Goal: Task Accomplishment & Management: Manage account settings

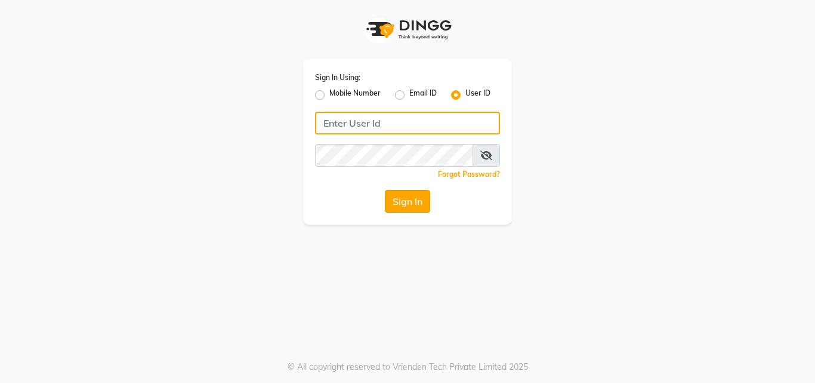
type input "e2405-01"
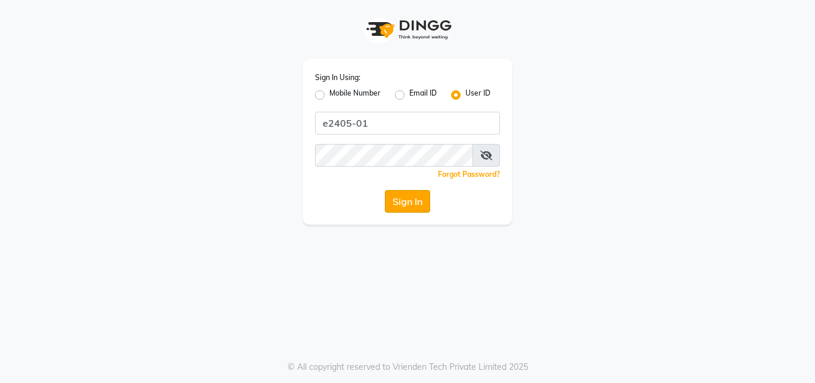
click at [399, 197] on button "Sign In" at bounding box center [407, 201] width 45 height 23
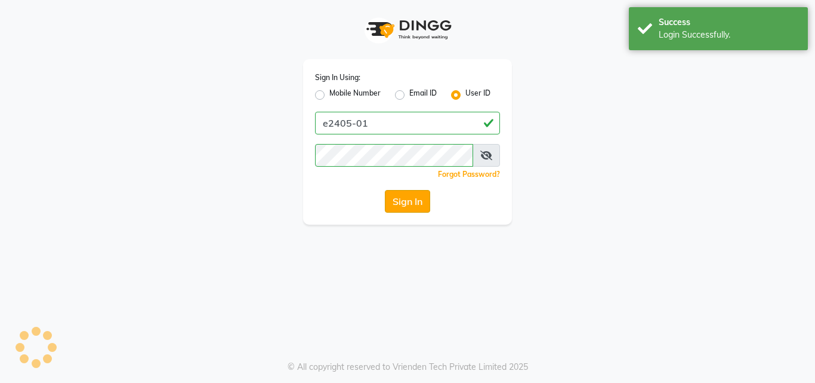
select select "4632"
select select "service"
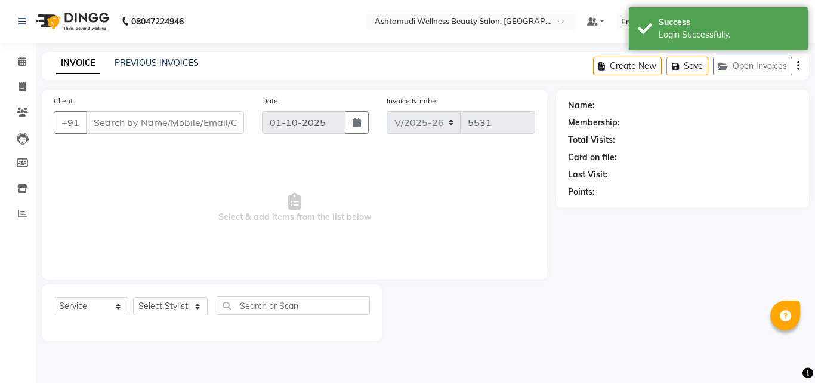
type input "8078736831"
type input "[DATE]"
select select "34115"
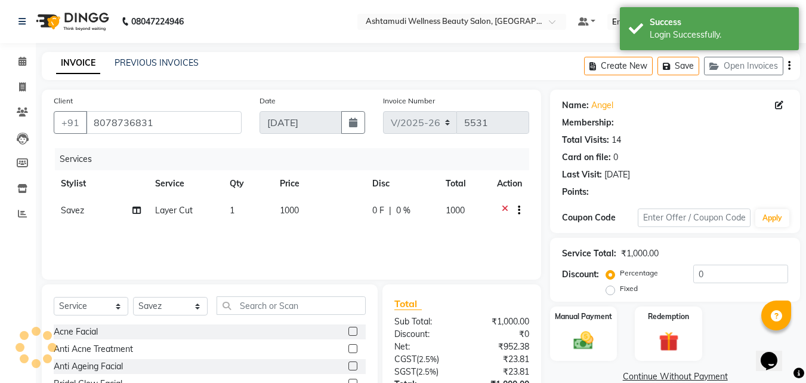
select select "2: Object"
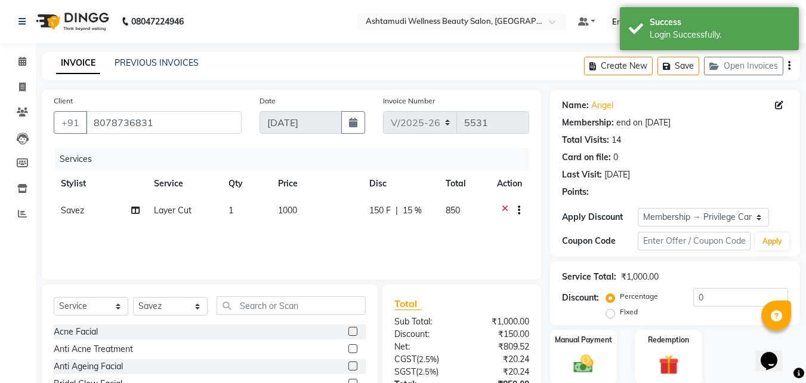
type input "15"
click at [25, 59] on icon at bounding box center [23, 61] width 8 height 9
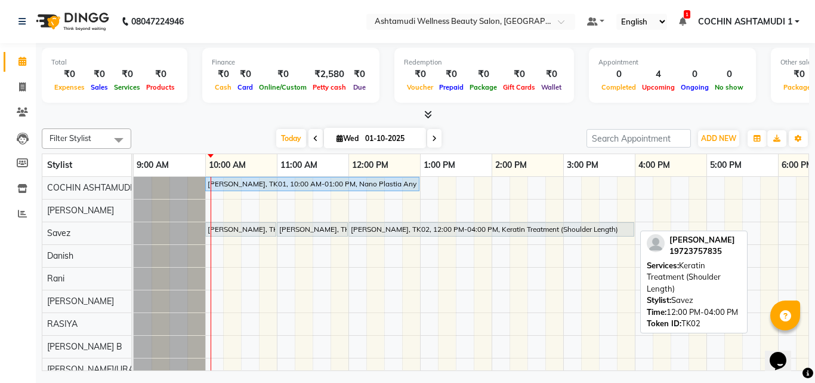
click at [353, 230] on div "[PERSON_NAME], TK02, 12:00 PM-04:00 PM, Keratin Treatment (Shoulder Length)" at bounding box center [492, 229] width 284 height 11
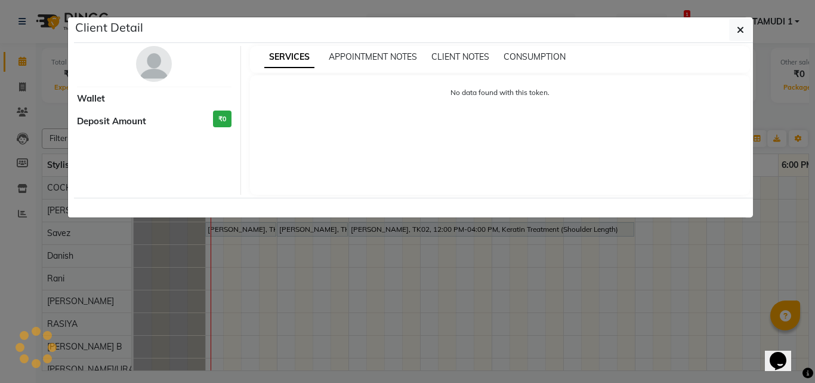
select select "7"
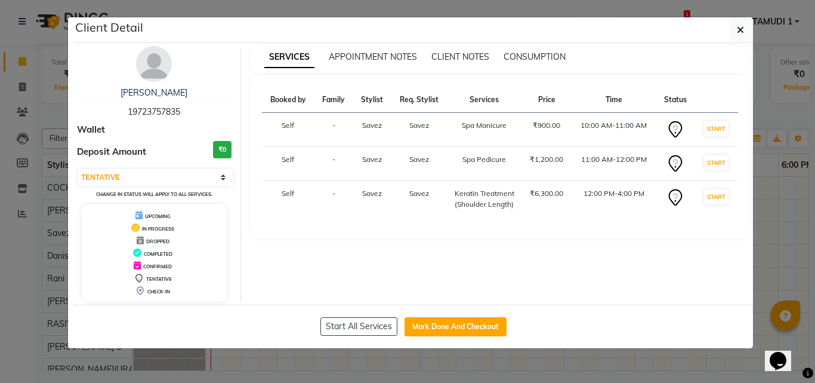
click at [161, 115] on span "19723757835" at bounding box center [154, 111] width 53 height 11
copy span "19723757835"
click at [36, 100] on ngb-modal-window "Client Detail [PERSON_NAME] 19723757835 Wallet Deposit Amount ₹0 Select IN SERV…" at bounding box center [407, 191] width 815 height 383
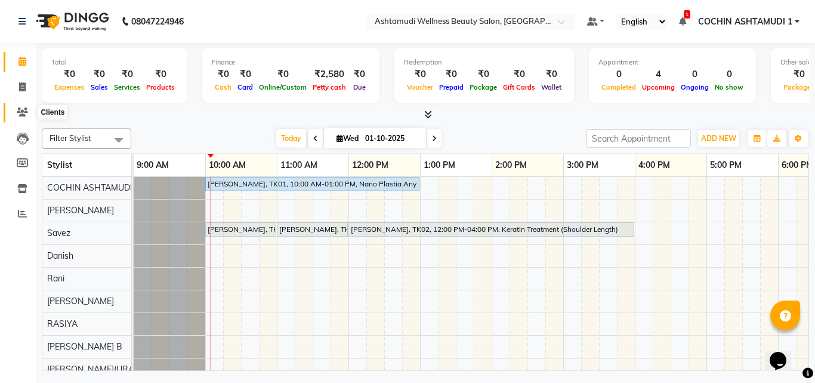
click at [26, 111] on icon at bounding box center [22, 111] width 11 height 9
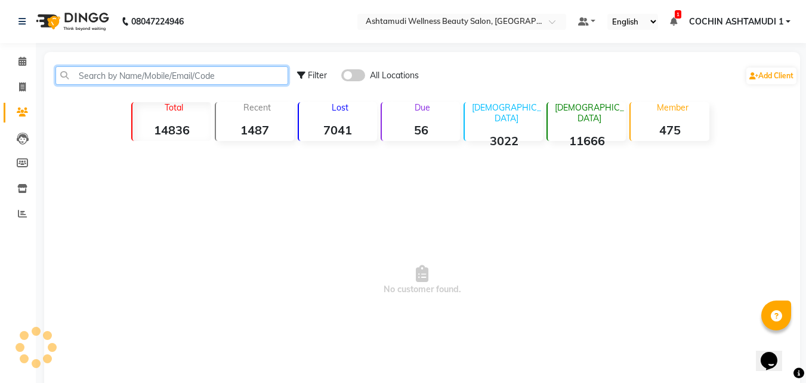
click at [110, 77] on input "text" at bounding box center [172, 75] width 233 height 19
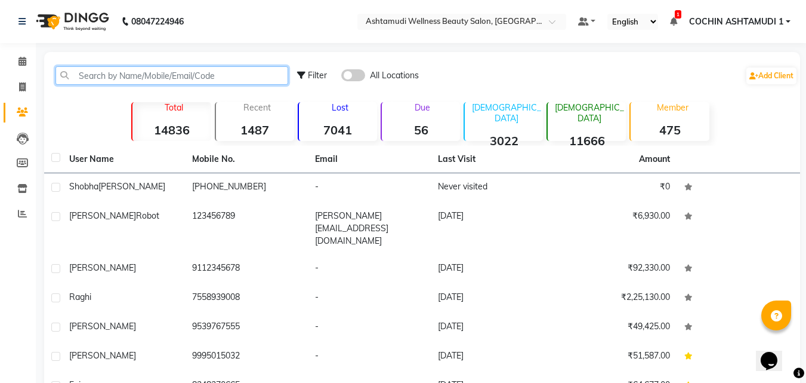
paste input "19723757835"
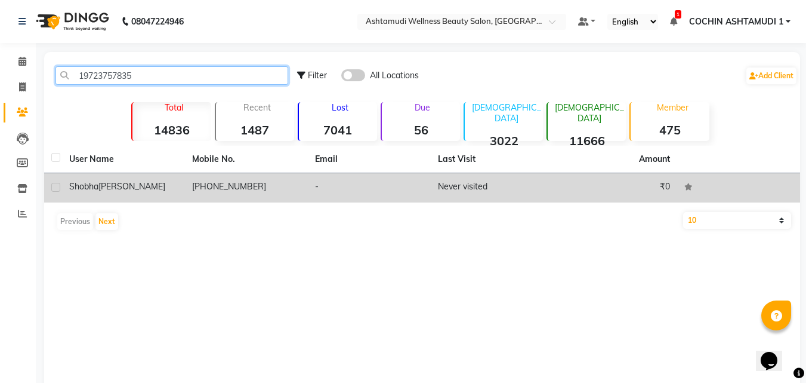
type input "19723757835"
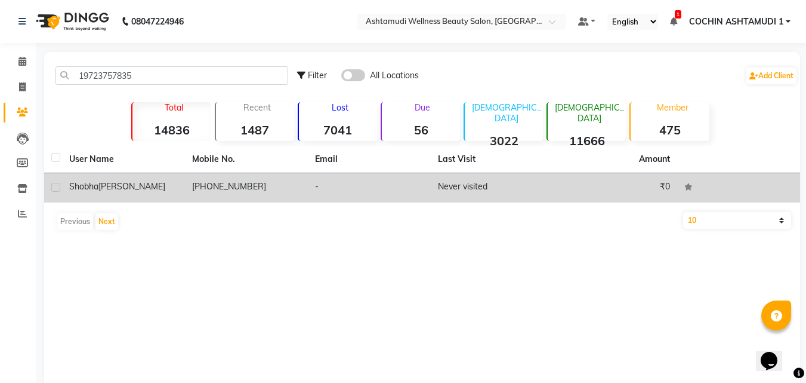
click at [147, 185] on div "[PERSON_NAME]" at bounding box center [123, 186] width 109 height 13
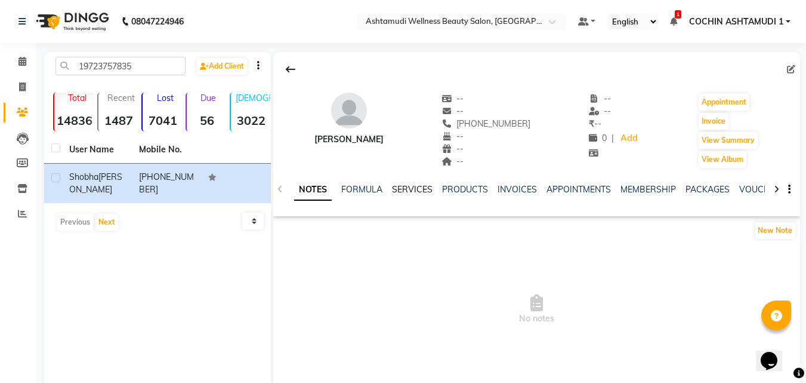
click at [407, 190] on link "SERVICES" at bounding box center [412, 189] width 41 height 11
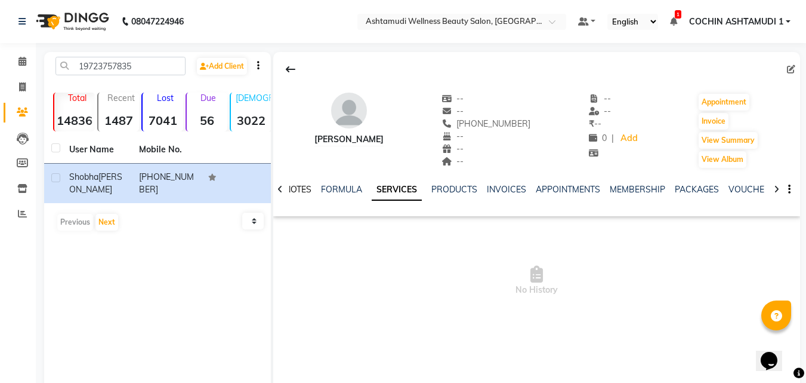
click at [301, 185] on link "NOTES" at bounding box center [298, 189] width 27 height 11
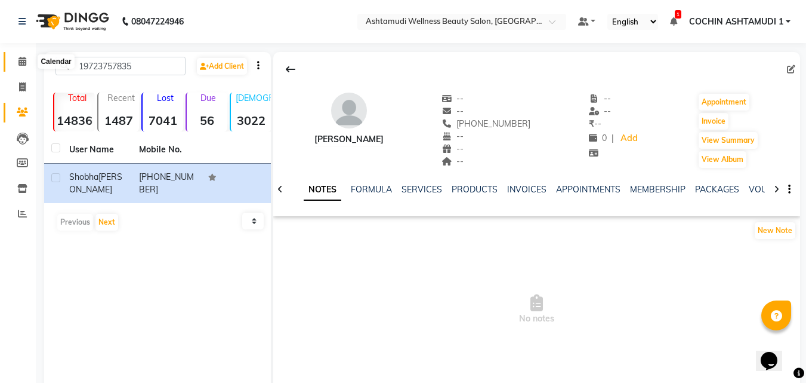
click at [26, 61] on icon at bounding box center [23, 61] width 8 height 9
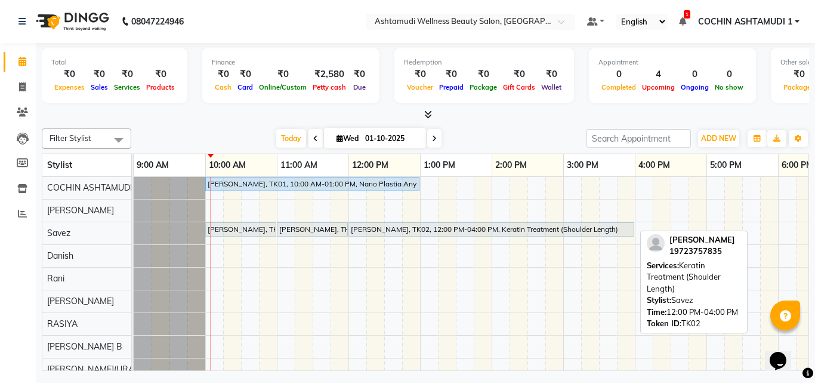
click at [404, 229] on div "[PERSON_NAME], TK02, 12:00 PM-04:00 PM, Keratin Treatment (Shoulder Length)" at bounding box center [492, 229] width 284 height 11
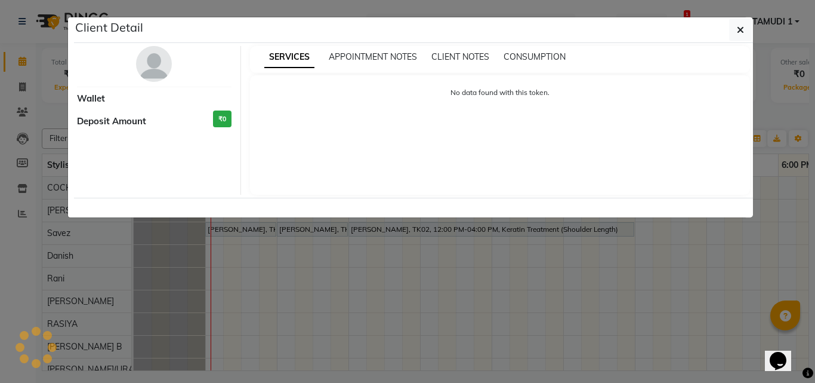
select select "7"
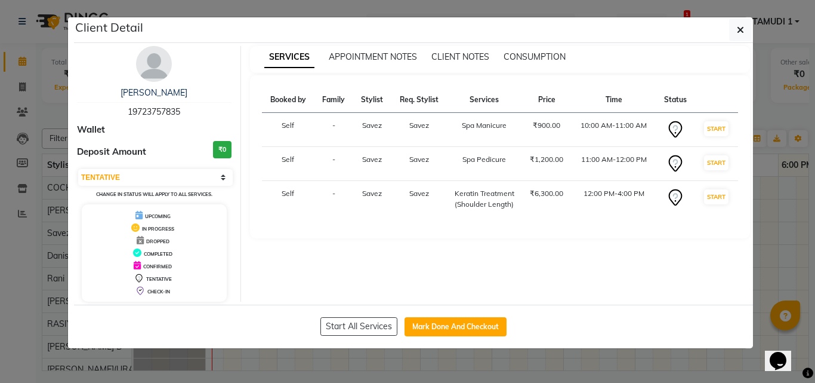
click at [47, 109] on ngb-modal-window "Client Detail [PERSON_NAME] 19723757835 Wallet Deposit Amount ₹0 Select IN SERV…" at bounding box center [407, 191] width 815 height 383
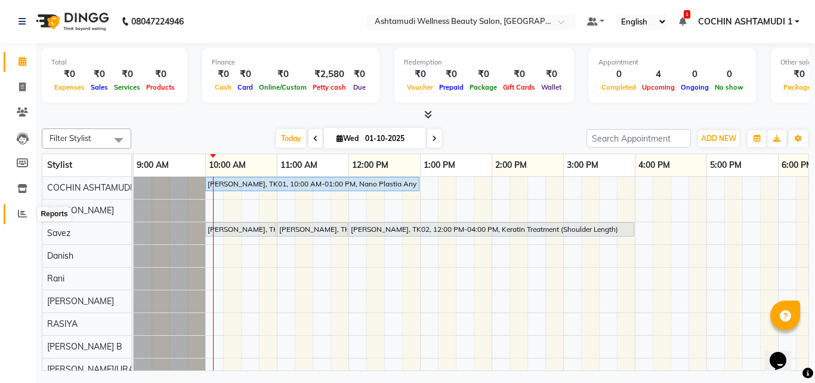
click at [23, 210] on icon at bounding box center [22, 213] width 9 height 9
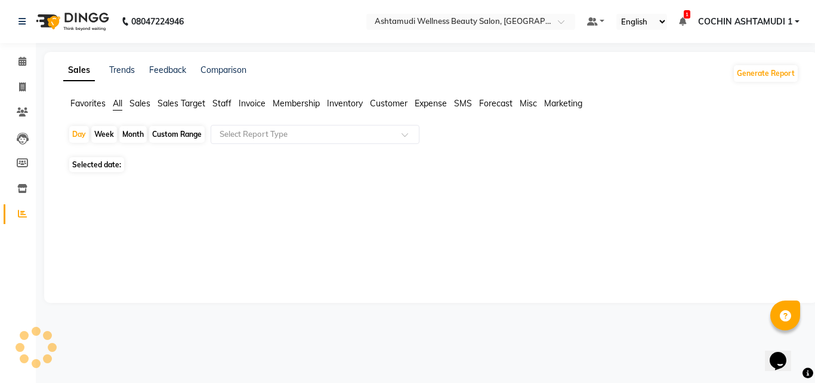
click at [223, 105] on span "Staff" at bounding box center [222, 103] width 19 height 11
click at [235, 139] on input "text" at bounding box center [303, 135] width 172 height 12
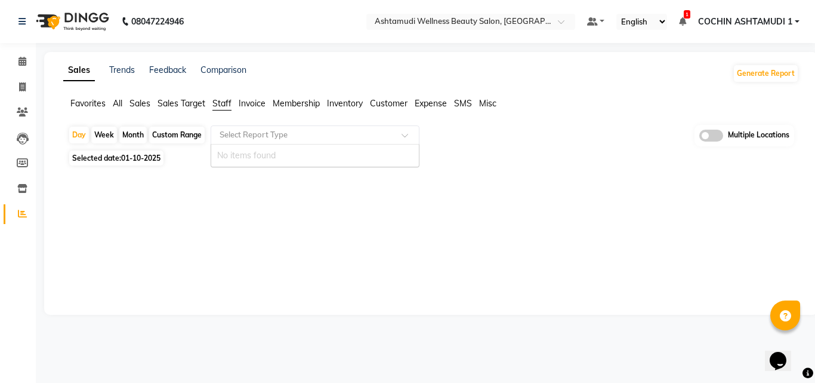
click at [248, 137] on input "text" at bounding box center [303, 135] width 172 height 12
click at [174, 129] on div "Custom Range" at bounding box center [177, 135] width 56 height 17
select select "10"
select select "2025"
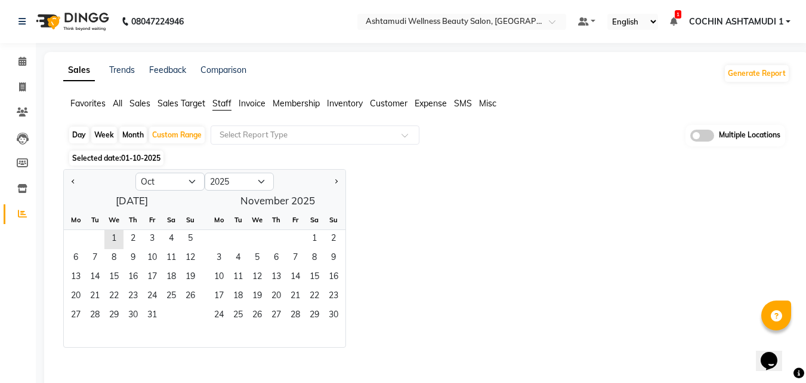
click at [227, 103] on span "Staff" at bounding box center [222, 103] width 19 height 11
click at [234, 130] on input "text" at bounding box center [303, 135] width 172 height 12
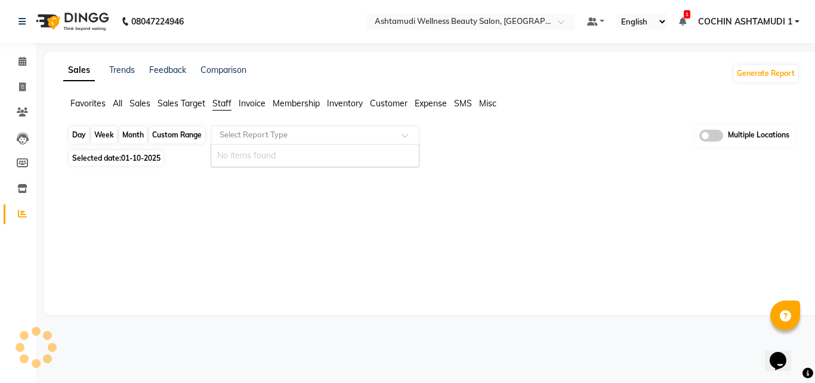
click at [173, 131] on div "Custom Range" at bounding box center [177, 135] width 56 height 17
select select "10"
select select "2025"
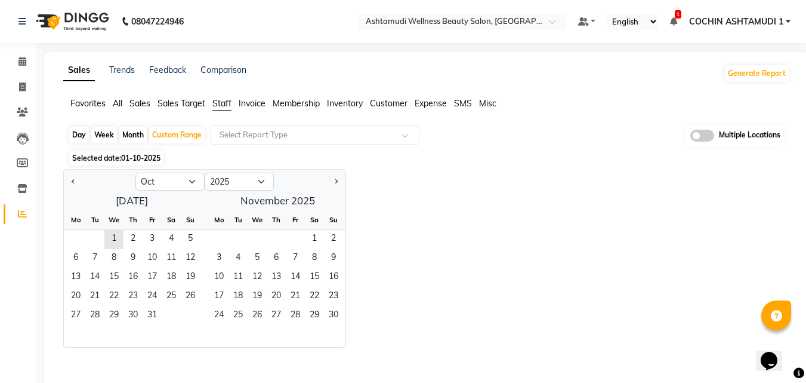
click at [213, 100] on span "Staff" at bounding box center [222, 103] width 19 height 11
click at [230, 135] on input "text" at bounding box center [303, 135] width 172 height 12
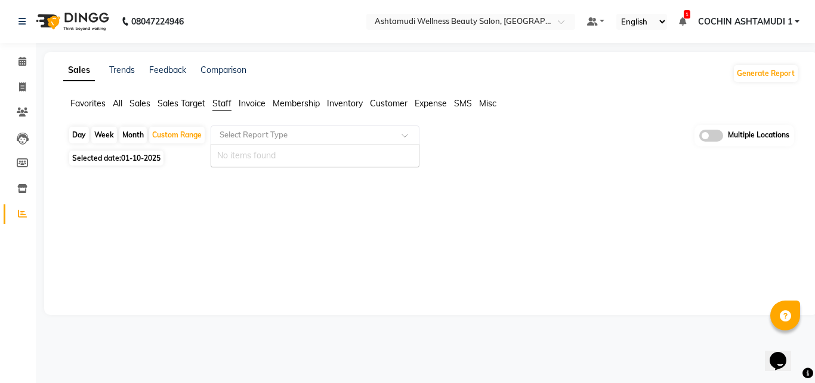
click at [247, 136] on input "text" at bounding box center [303, 135] width 172 height 12
click at [193, 102] on span "Sales Target" at bounding box center [182, 103] width 48 height 11
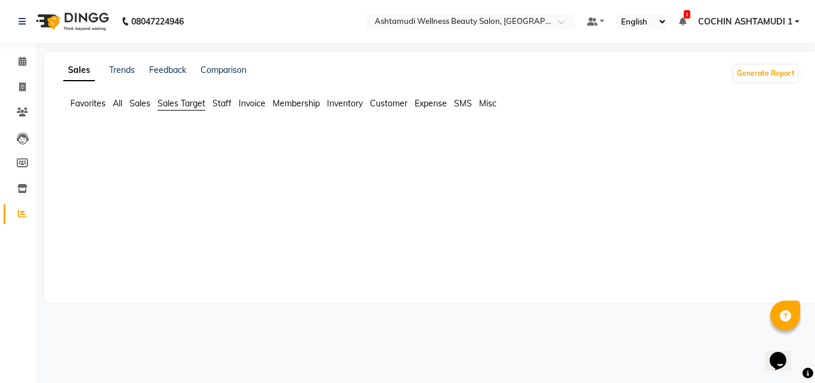
click at [221, 104] on span "Staff" at bounding box center [222, 103] width 19 height 11
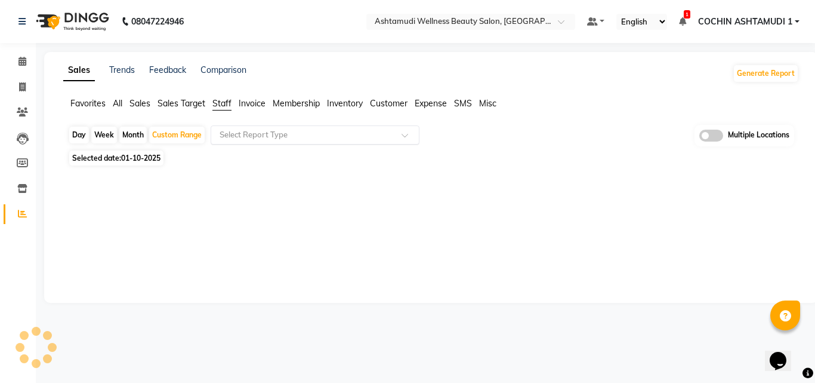
click at [238, 127] on div "Select Report Type" at bounding box center [315, 134] width 209 height 19
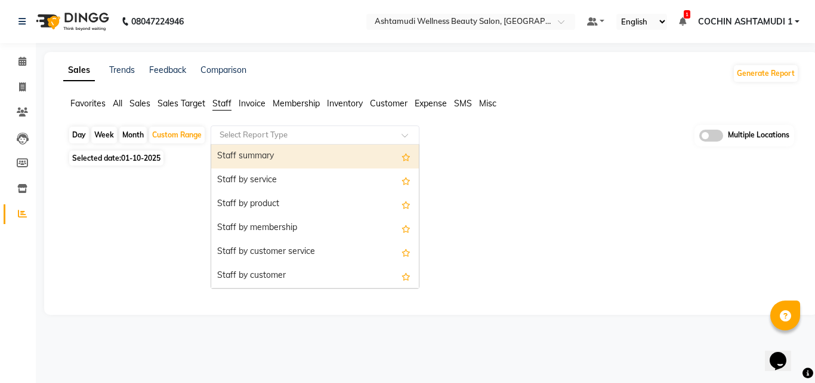
click at [236, 153] on div "Staff summary" at bounding box center [315, 156] width 208 height 24
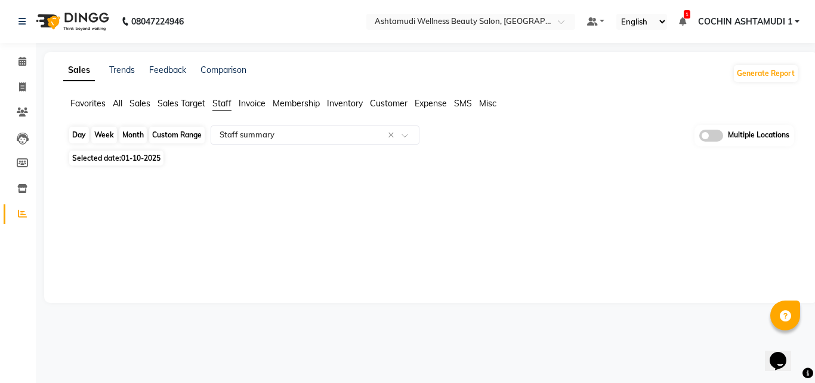
click at [180, 131] on div "Custom Range" at bounding box center [177, 135] width 56 height 17
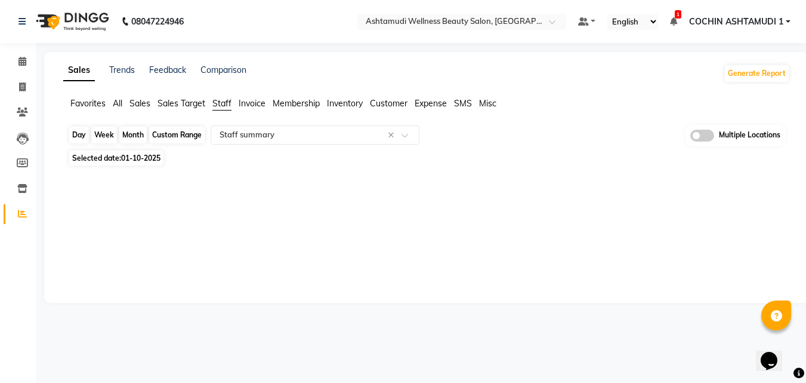
select select "10"
select select "2025"
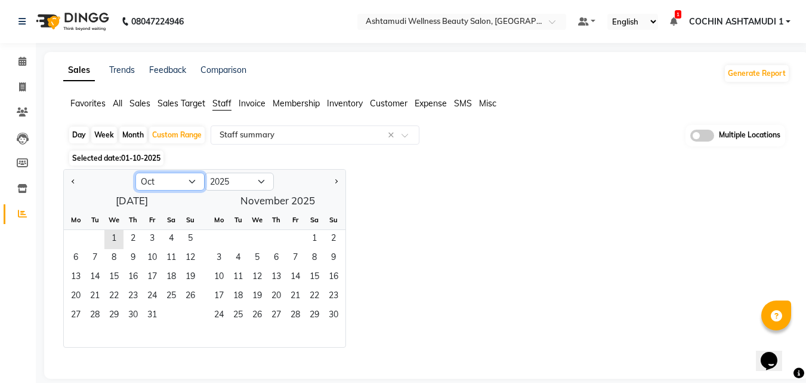
click at [163, 178] on select "Jan Feb Mar Apr May Jun [DATE] Aug Sep Oct Nov Dec" at bounding box center [170, 182] width 69 height 18
select select "9"
click at [136, 173] on select "Jan Feb Mar Apr May Jun [DATE] Aug Sep Oct Nov Dec" at bounding box center [170, 182] width 69 height 18
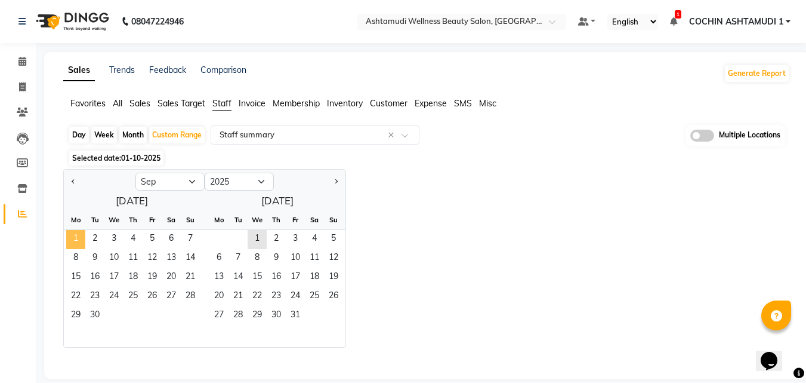
click at [75, 237] on span "1" at bounding box center [75, 239] width 19 height 19
click at [101, 312] on span "30" at bounding box center [94, 315] width 19 height 19
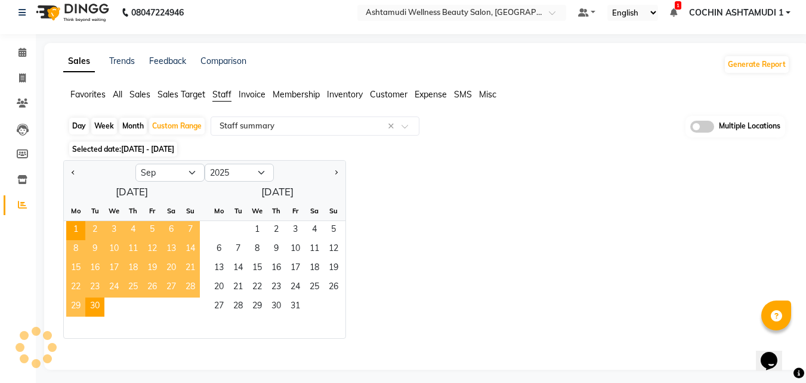
scroll to position [14, 0]
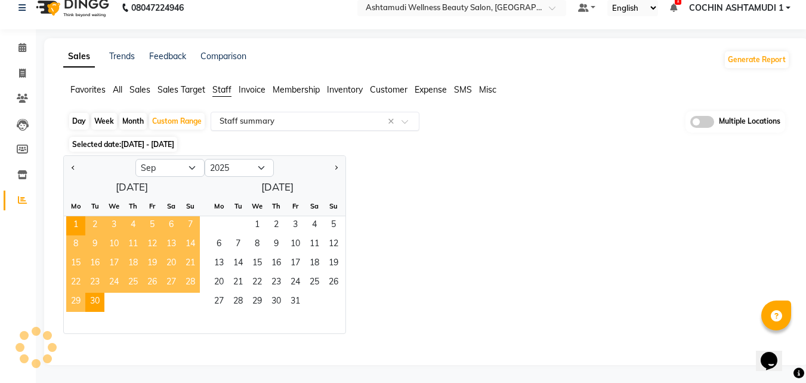
select select "full_report"
select select "csv"
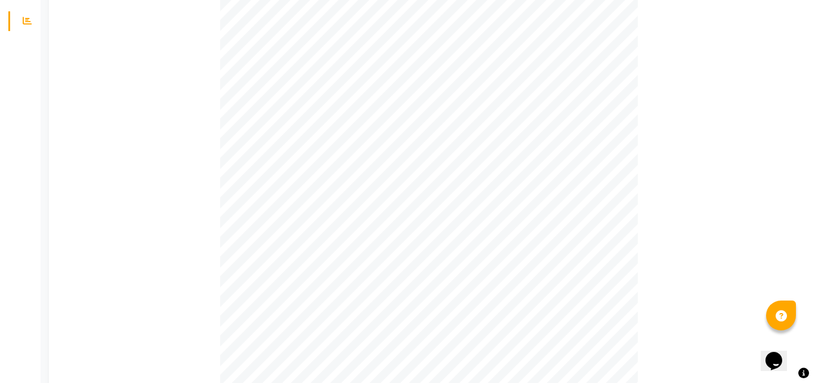
scroll to position [0, 0]
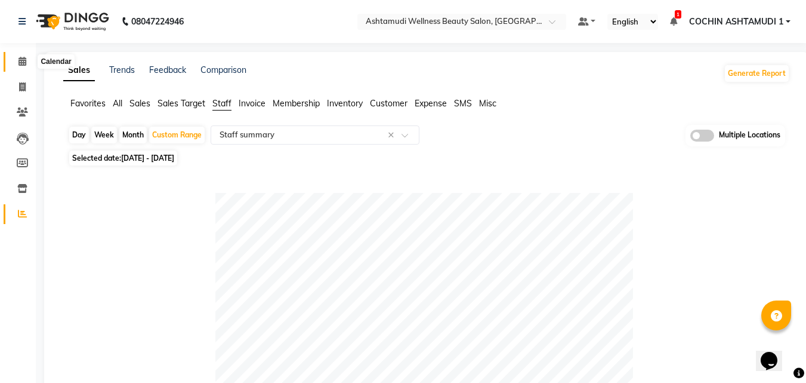
click at [23, 58] on icon at bounding box center [23, 61] width 8 height 9
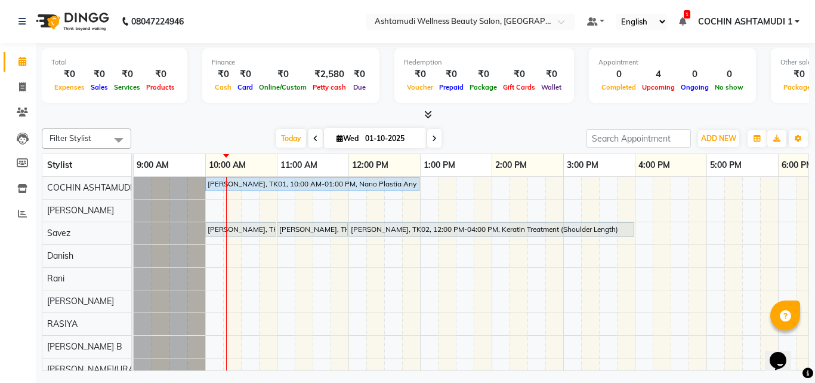
click at [377, 113] on div at bounding box center [426, 115] width 768 height 13
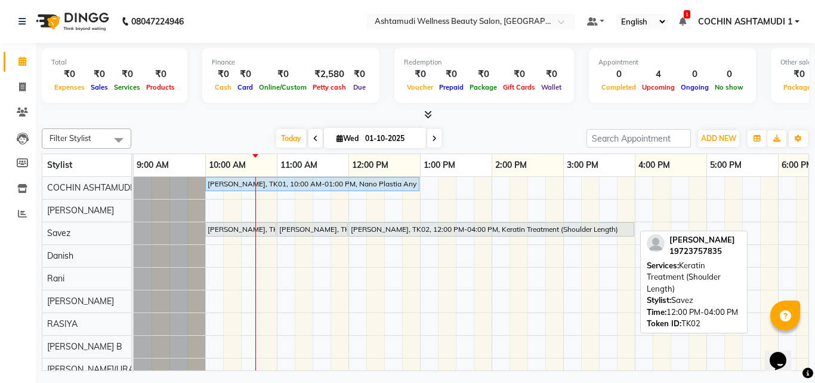
click at [380, 225] on div "[PERSON_NAME], TK02, 12:00 PM-04:00 PM, Keratin Treatment (Shoulder Length)" at bounding box center [492, 229] width 284 height 11
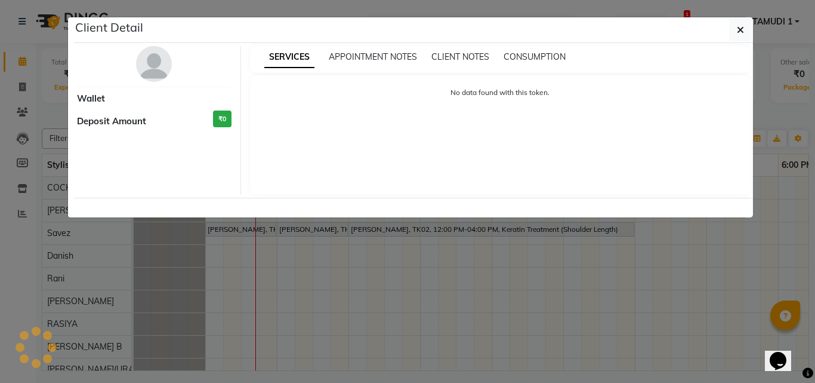
select select "7"
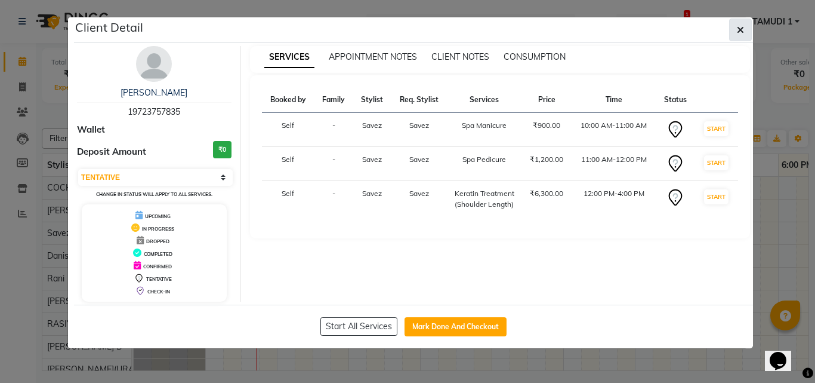
click at [746, 27] on button "button" at bounding box center [740, 30] width 23 height 23
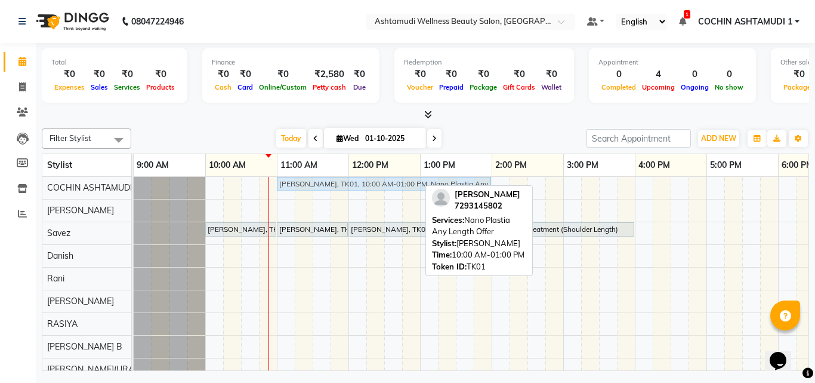
drag, startPoint x: 214, startPoint y: 184, endPoint x: 284, endPoint y: 194, distance: 70.6
click at [284, 194] on div "[PERSON_NAME], TK01, 10:00 AM-01:00 PM, Nano Plastia Any Length Offer [PERSON_N…" at bounding box center [564, 358] width 860 height 362
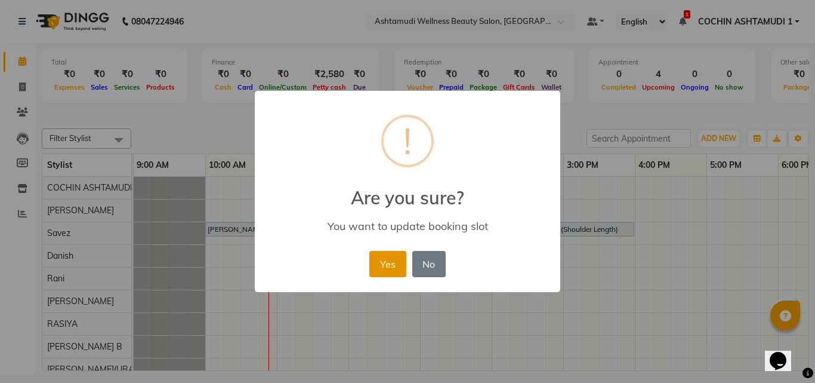
click at [386, 260] on button "Yes" at bounding box center [387, 264] width 36 height 26
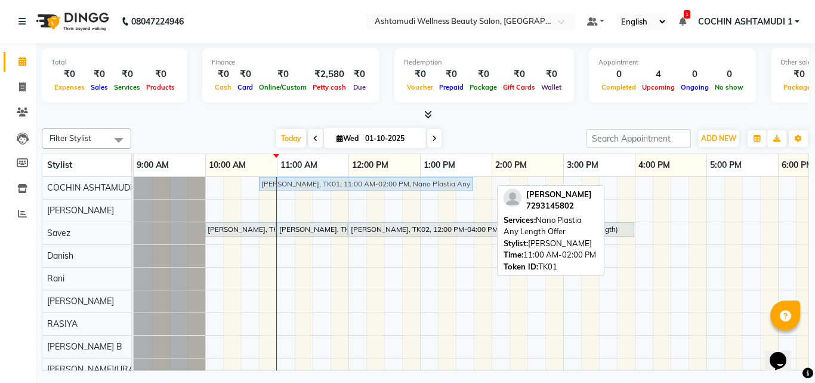
drag, startPoint x: 293, startPoint y: 183, endPoint x: 267, endPoint y: 181, distance: 26.3
click at [134, 181] on div "[PERSON_NAME], TK01, 11:00 AM-02:00 PM, Nano Plastia Any Length Offer [PERSON_N…" at bounding box center [134, 187] width 0 height 21
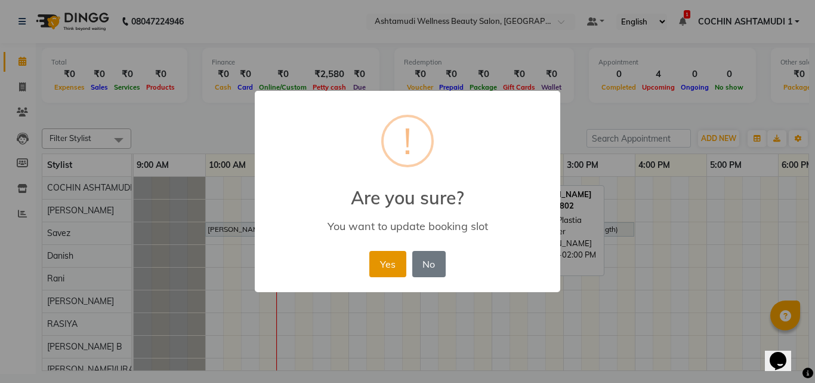
click at [391, 261] on button "Yes" at bounding box center [387, 264] width 36 height 26
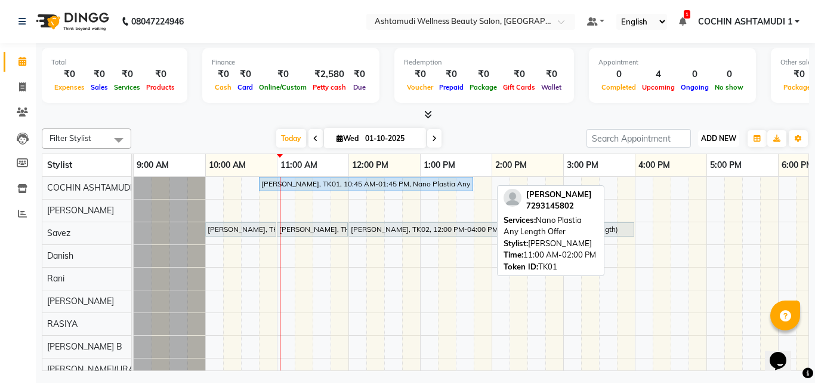
click at [732, 134] on span "ADD NEW" at bounding box center [718, 138] width 35 height 9
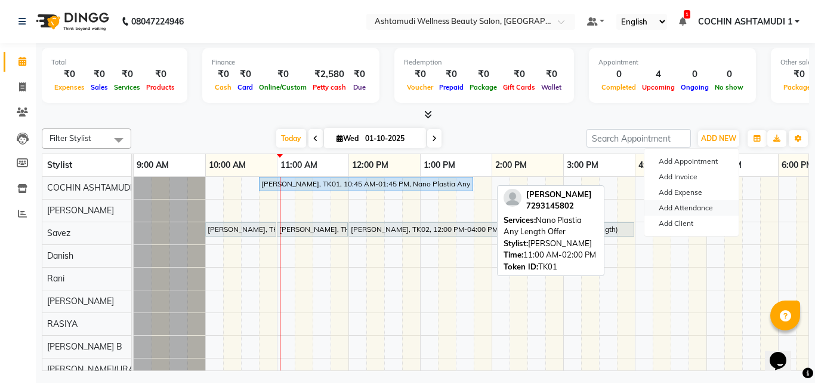
click at [682, 204] on link "Add Attendance" at bounding box center [692, 208] width 94 height 16
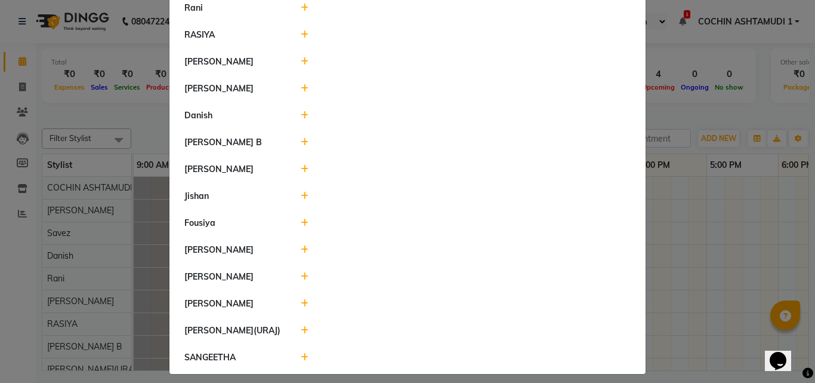
scroll to position [157, 0]
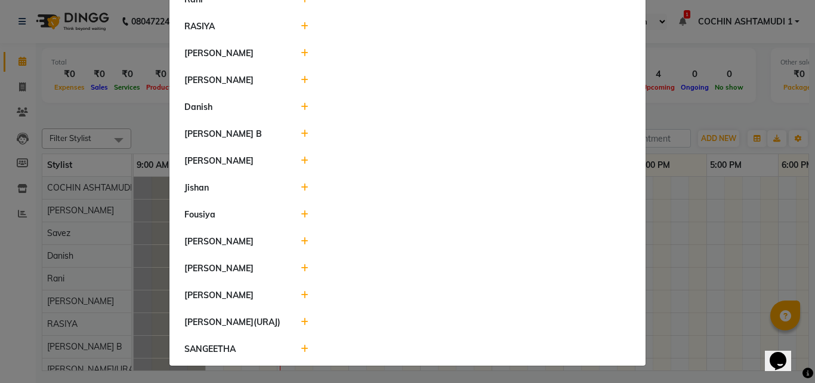
click at [302, 267] on icon at bounding box center [305, 268] width 8 height 8
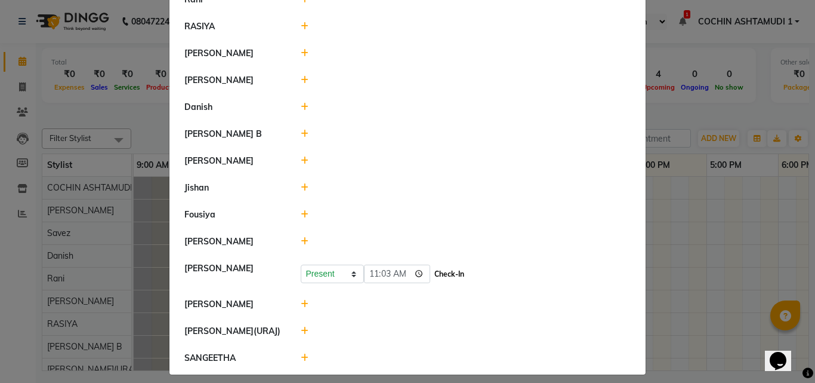
click at [432, 269] on button "Check-In" at bounding box center [450, 274] width 36 height 17
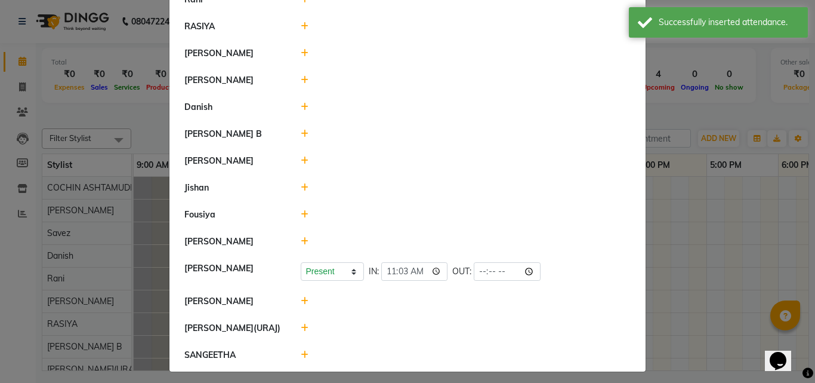
click at [301, 351] on icon at bounding box center [305, 354] width 8 height 8
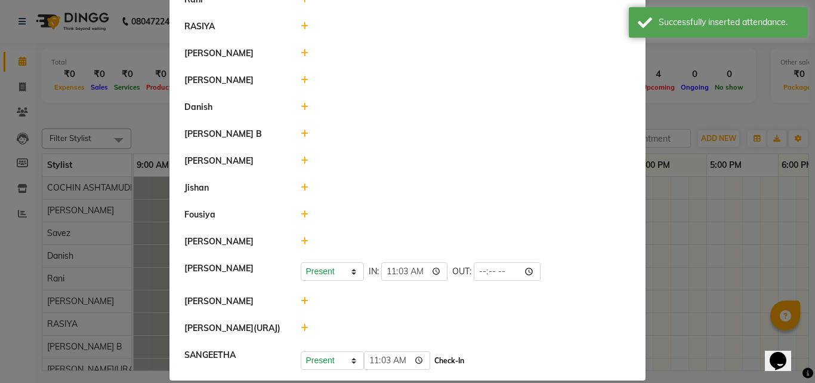
click at [432, 355] on button "Check-In" at bounding box center [450, 360] width 36 height 17
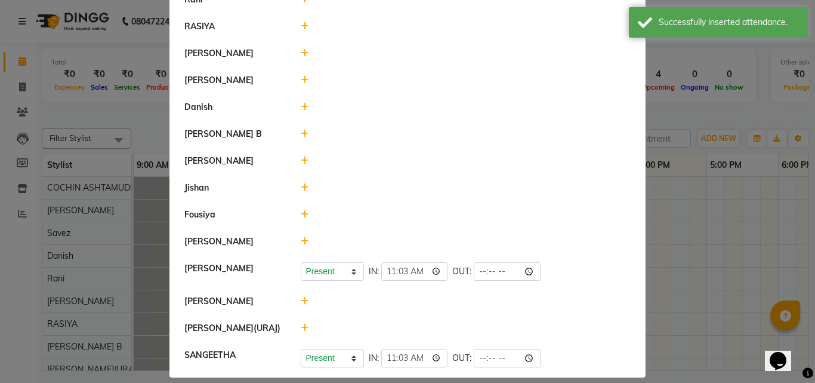
click at [301, 300] on icon at bounding box center [305, 301] width 8 height 8
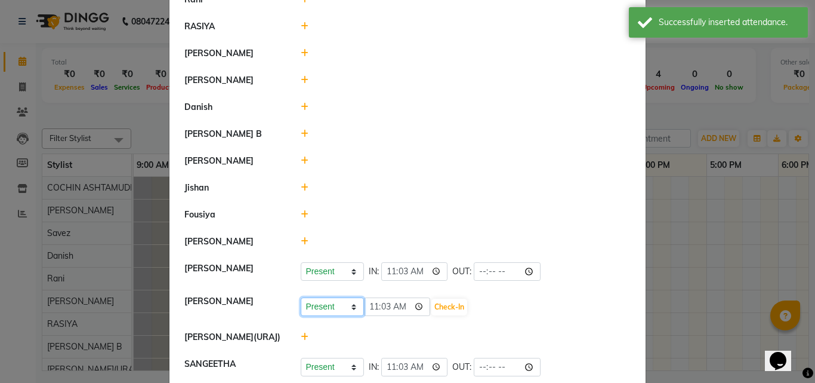
drag, startPoint x: 332, startPoint y: 309, endPoint x: 338, endPoint y: 321, distance: 13.9
click at [332, 309] on select "Present Absent Late Half Day Weekly Off" at bounding box center [332, 306] width 63 height 19
select select "W"
click at [301, 297] on select "Present Absent Late Half Day Weekly Off" at bounding box center [332, 306] width 63 height 19
click at [372, 306] on button "Save" at bounding box center [376, 306] width 23 height 17
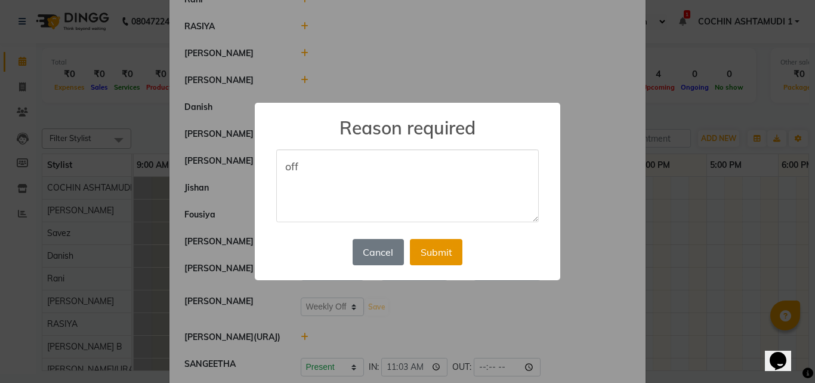
type textarea "off"
click at [444, 252] on button "Submit" at bounding box center [436, 252] width 53 height 26
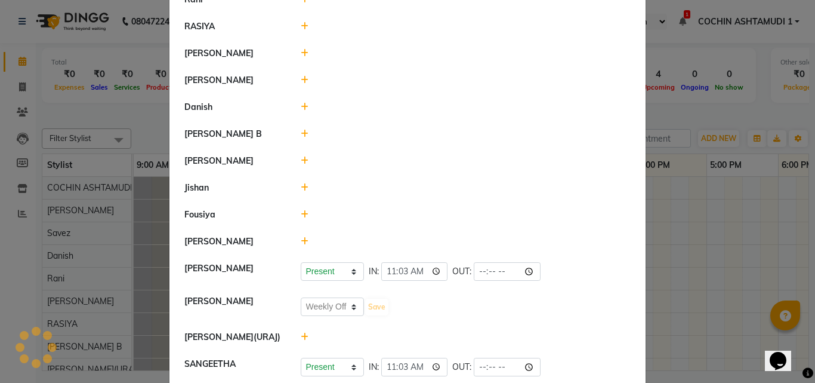
select select "W"
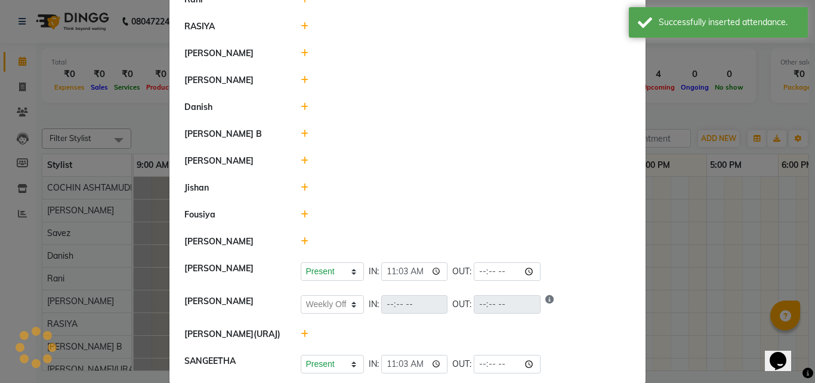
scroll to position [0, 0]
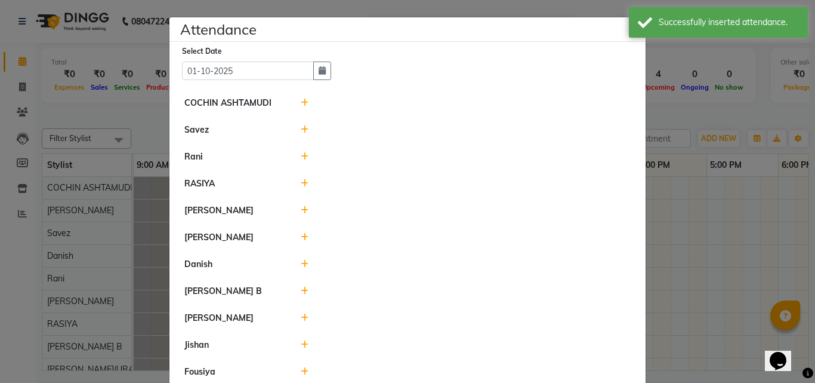
click at [301, 130] on icon at bounding box center [305, 129] width 8 height 8
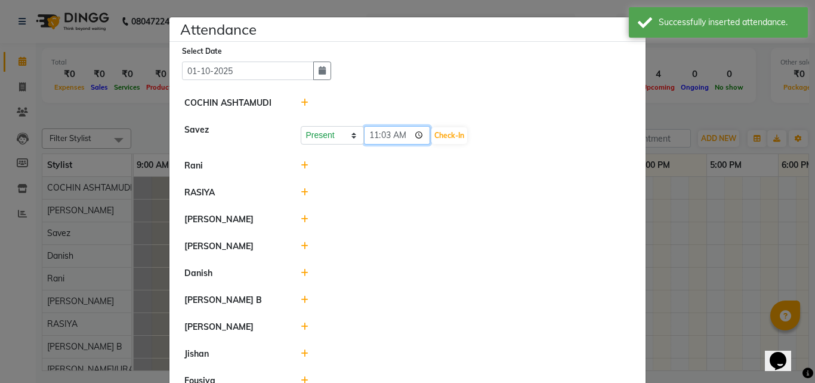
click at [372, 134] on input "11:03" at bounding box center [397, 135] width 67 height 19
type input "09:50"
click at [432, 134] on button "Check-In" at bounding box center [450, 135] width 36 height 17
select select "W"
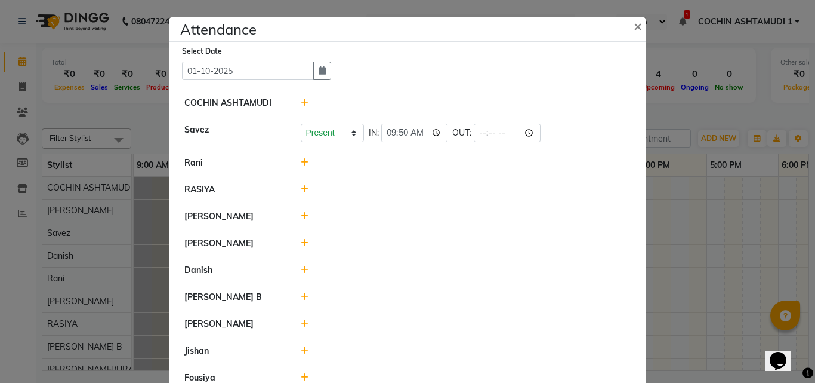
click at [301, 161] on icon at bounding box center [305, 162] width 8 height 8
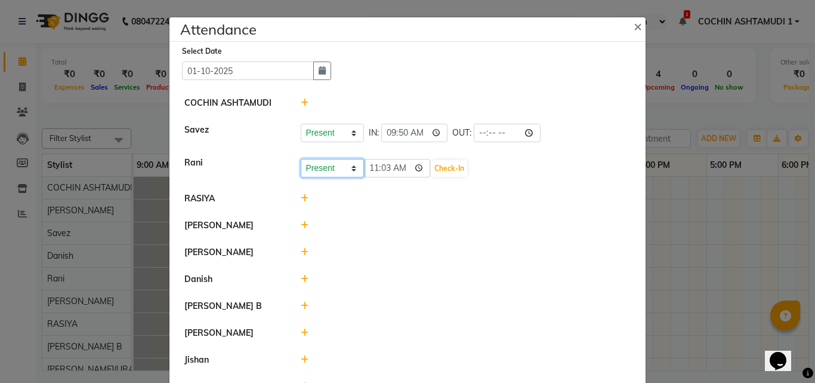
click at [328, 168] on select "Present Absent Late Half Day Weekly Off" at bounding box center [332, 168] width 63 height 19
select select "W"
click at [301, 159] on select "Present Absent Late Half Day Weekly Off" at bounding box center [332, 168] width 63 height 19
click at [370, 159] on div "Present Absent Late Half Day Weekly Off Save" at bounding box center [466, 168] width 331 height 19
click at [370, 167] on button "Save" at bounding box center [376, 168] width 23 height 17
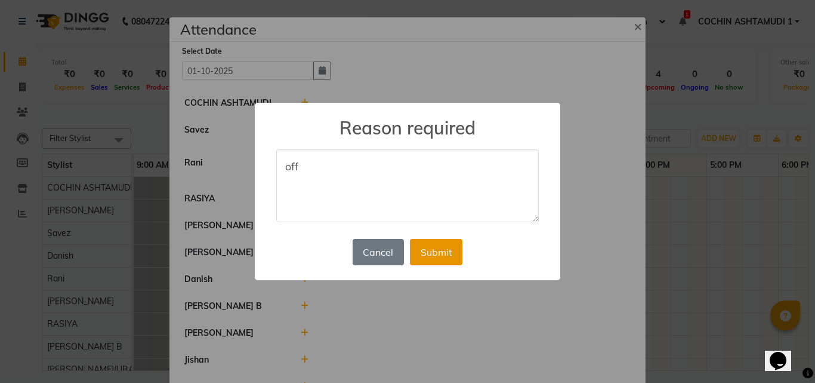
type textarea "off"
click at [438, 255] on button "Submit" at bounding box center [436, 252] width 53 height 26
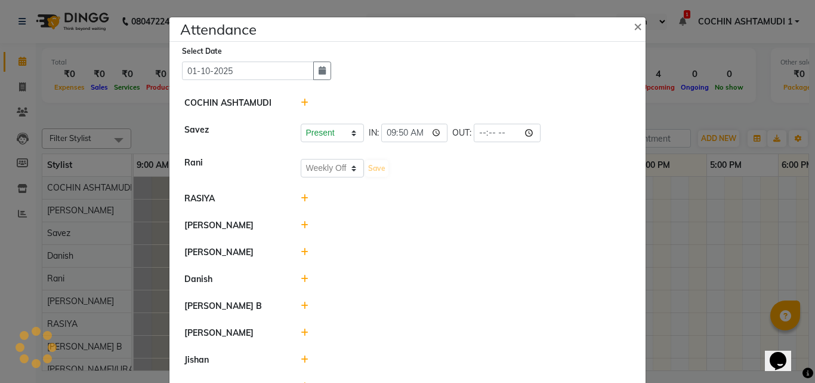
select select "W"
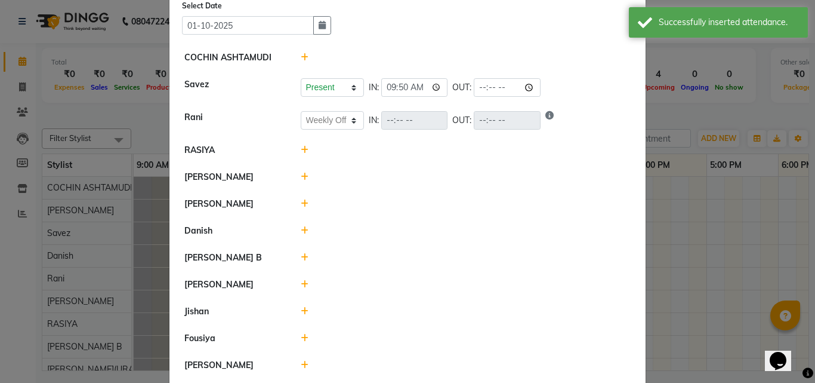
scroll to position [119, 0]
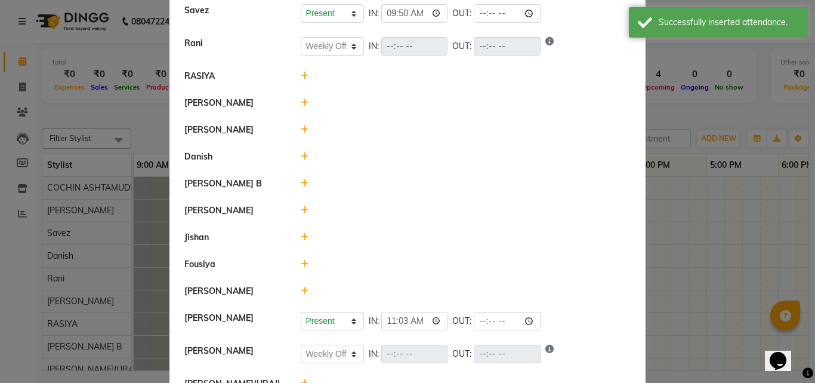
click at [301, 236] on icon at bounding box center [305, 237] width 8 height 8
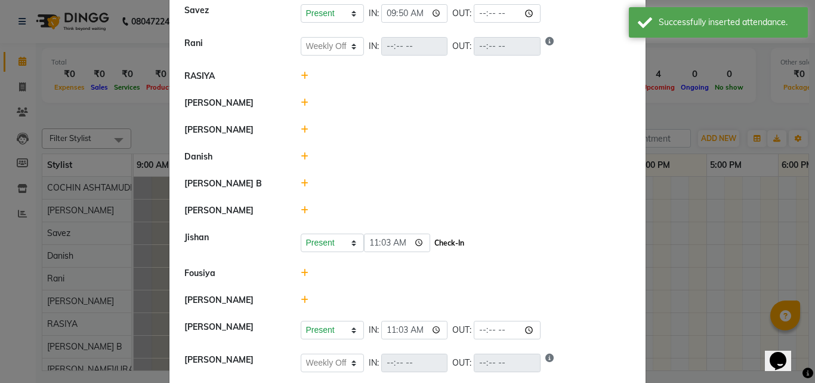
click at [432, 241] on button "Check-In" at bounding box center [450, 243] width 36 height 17
select select "W"
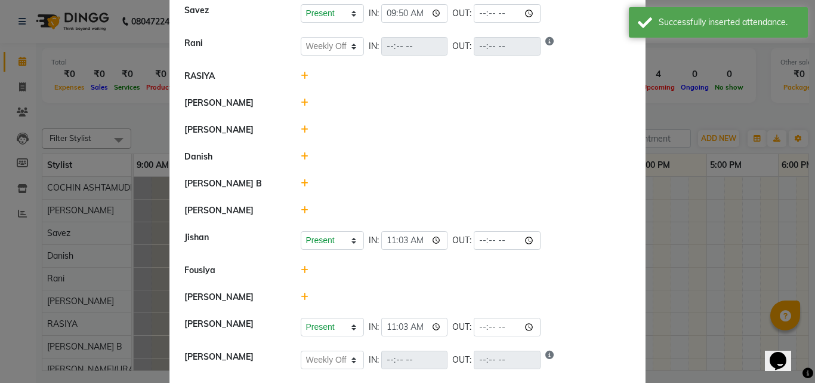
click at [301, 207] on icon at bounding box center [305, 210] width 8 height 8
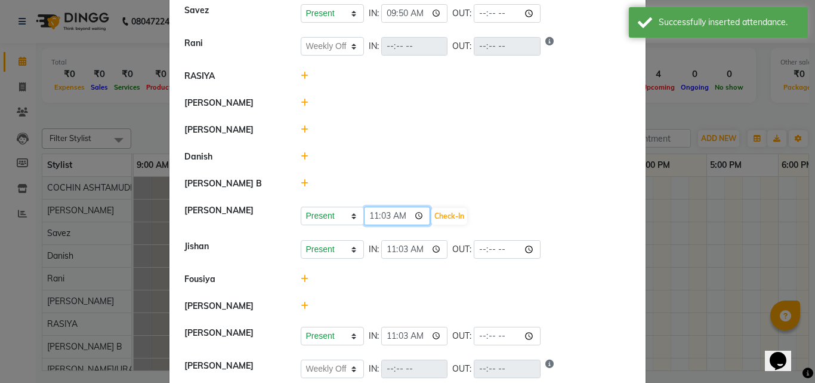
click at [365, 216] on input "11:03" at bounding box center [397, 216] width 67 height 19
type input "09:52"
click at [435, 216] on button "Check-In" at bounding box center [450, 216] width 36 height 17
select select "W"
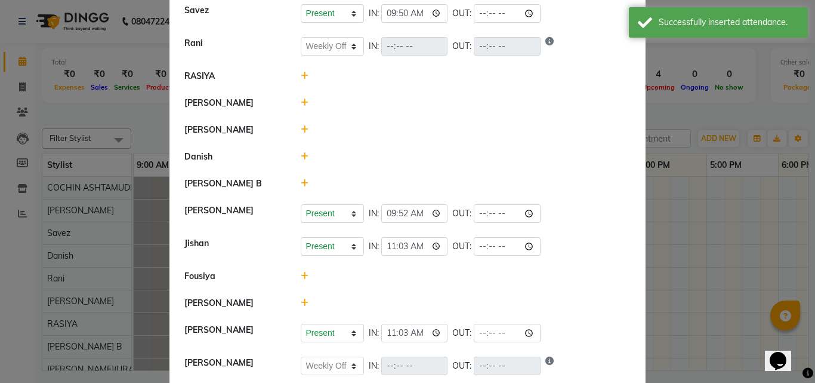
click at [301, 183] on icon at bounding box center [305, 183] width 8 height 8
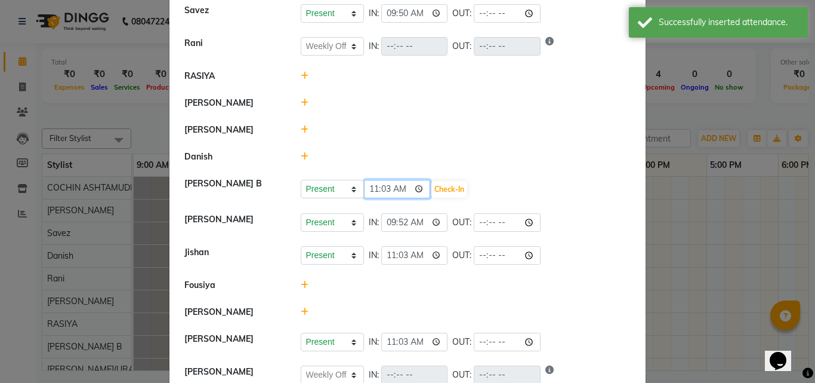
click at [369, 187] on input "11:03" at bounding box center [397, 189] width 67 height 19
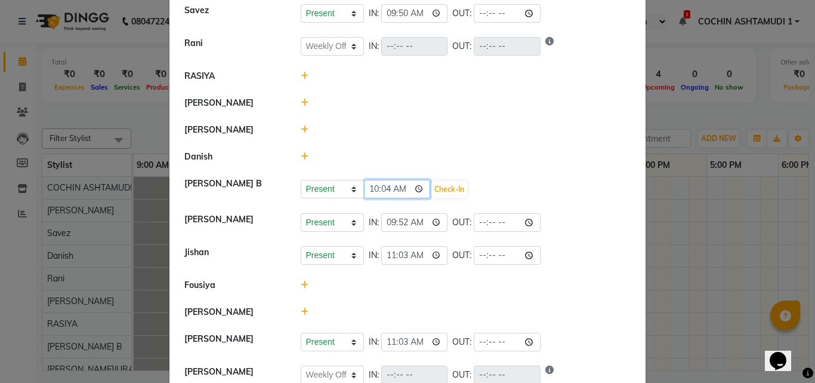
type input "10:42"
click at [432, 185] on button "Check-In" at bounding box center [450, 189] width 36 height 17
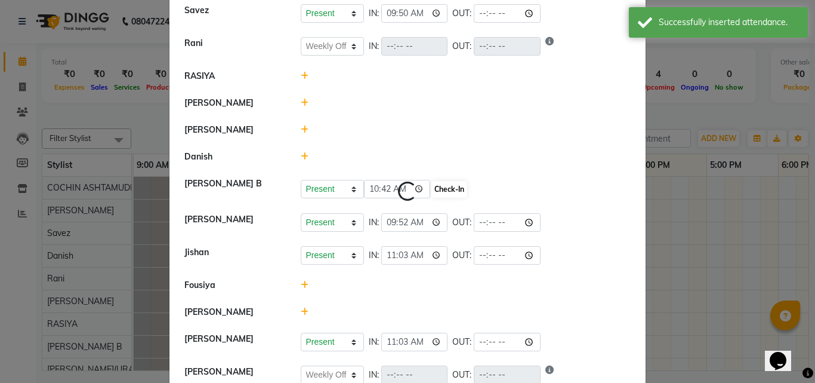
select select "W"
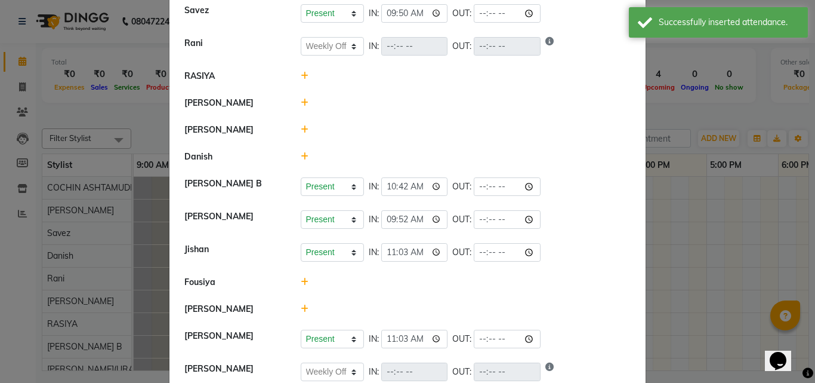
click at [301, 153] on icon at bounding box center [305, 156] width 8 height 8
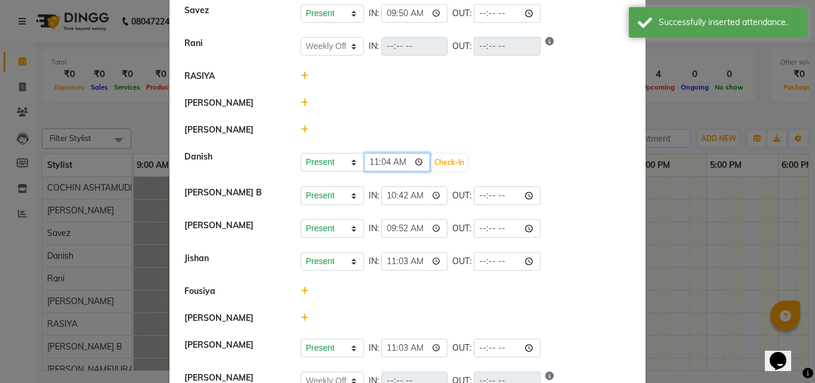
click at [368, 163] on input "11:04" at bounding box center [397, 162] width 67 height 19
type input "09:40"
click at [435, 162] on button "Check-In" at bounding box center [450, 162] width 36 height 17
select select "W"
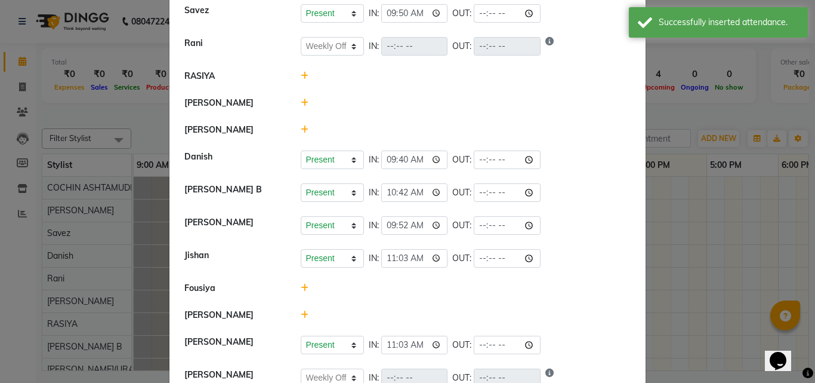
click at [301, 127] on icon at bounding box center [305, 129] width 8 height 8
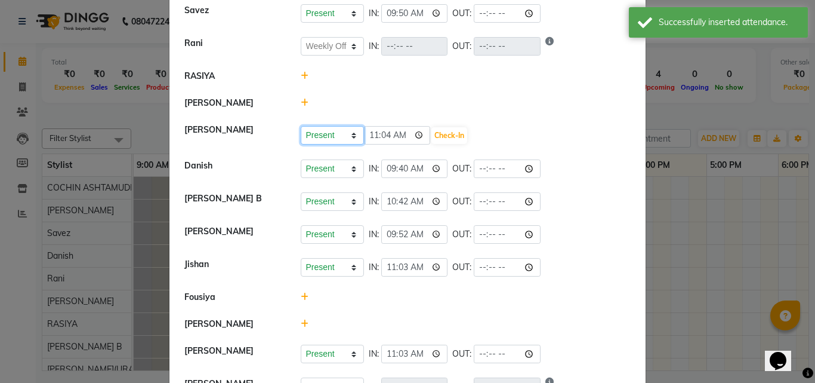
click at [330, 131] on select "Present Absent Late Half Day Weekly Off" at bounding box center [332, 135] width 63 height 19
select select "A"
click at [301, 126] on select "Present Absent Late Half Day Weekly Off" at bounding box center [332, 135] width 63 height 19
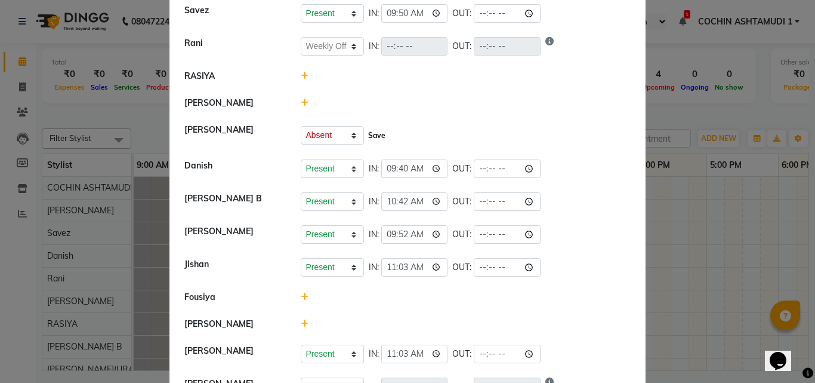
click at [371, 134] on button "Save" at bounding box center [376, 135] width 23 height 17
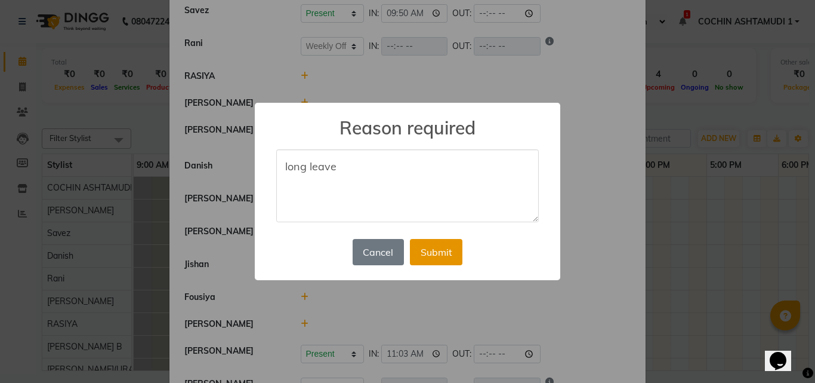
type textarea "long leave"
click at [433, 251] on button "Submit" at bounding box center [436, 252] width 53 height 26
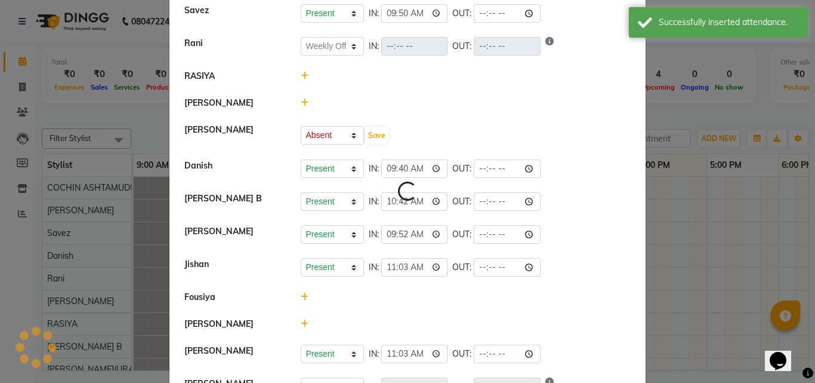
scroll to position [0, 0]
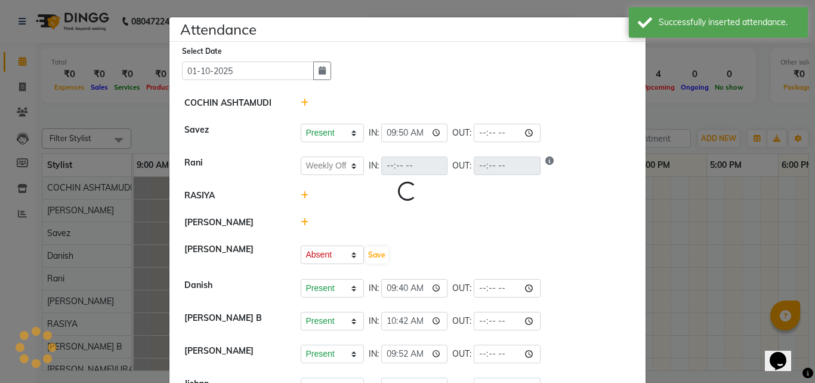
select select "W"
select select "A"
select select "W"
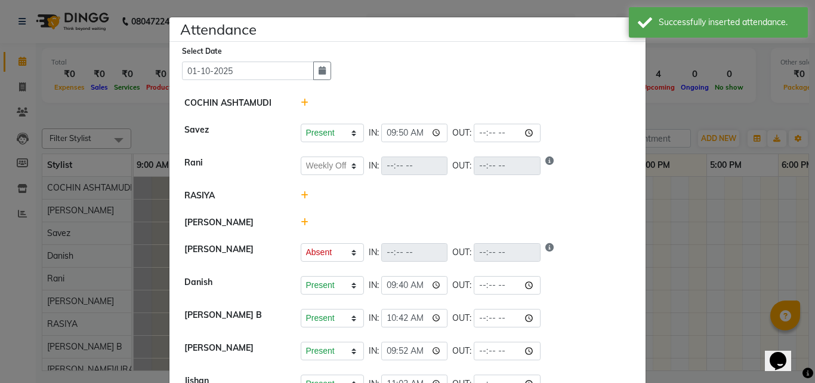
click at [302, 196] on icon at bounding box center [305, 195] width 8 height 8
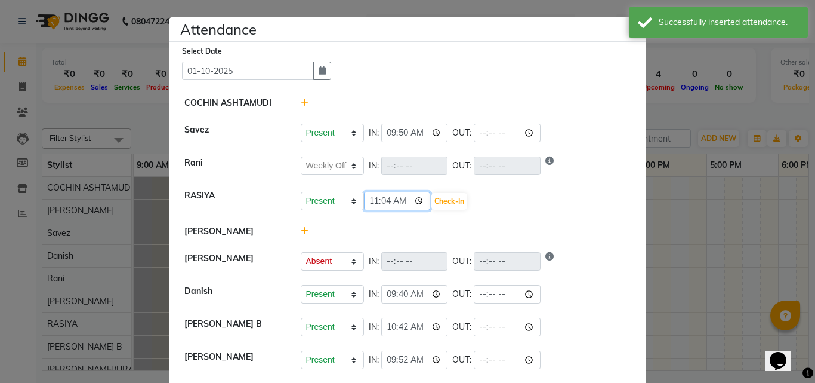
click at [369, 201] on input "11:04" at bounding box center [397, 201] width 67 height 19
type input "10:00"
click at [448, 195] on button "Check-In" at bounding box center [450, 201] width 36 height 17
select select "W"
select select "A"
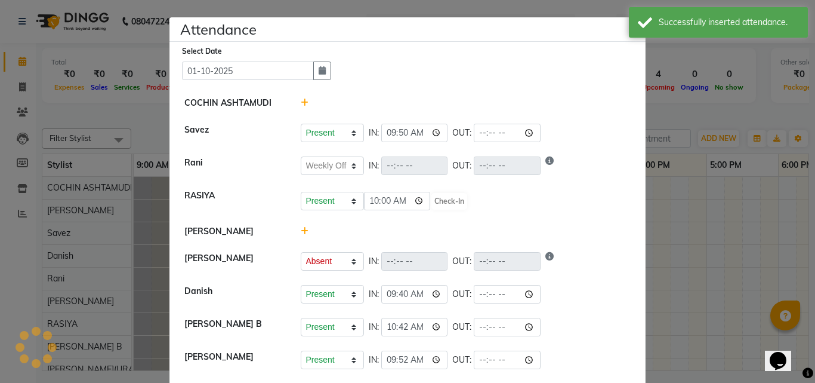
select select "W"
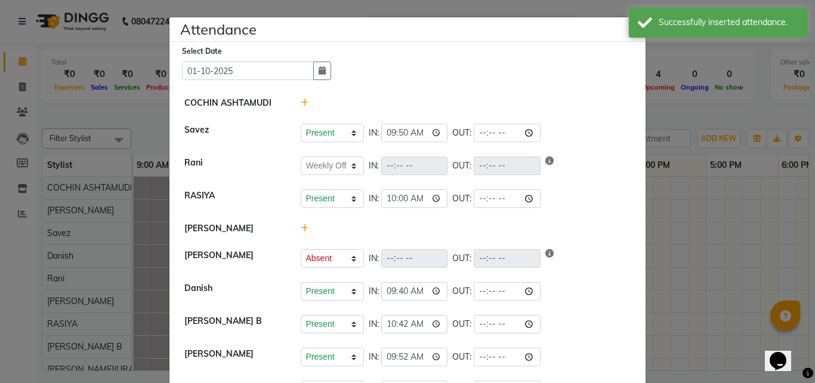
click at [302, 228] on icon at bounding box center [305, 228] width 8 height 8
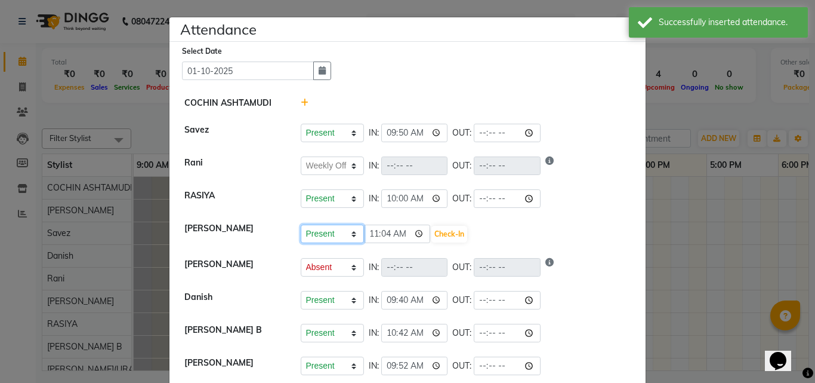
click at [321, 231] on select "Present Absent Late Half Day Weekly Off" at bounding box center [332, 233] width 63 height 19
select select "A"
click at [301, 224] on select "Present Absent Late Half Day Weekly Off" at bounding box center [332, 233] width 63 height 19
click at [369, 232] on button "Save" at bounding box center [376, 234] width 23 height 17
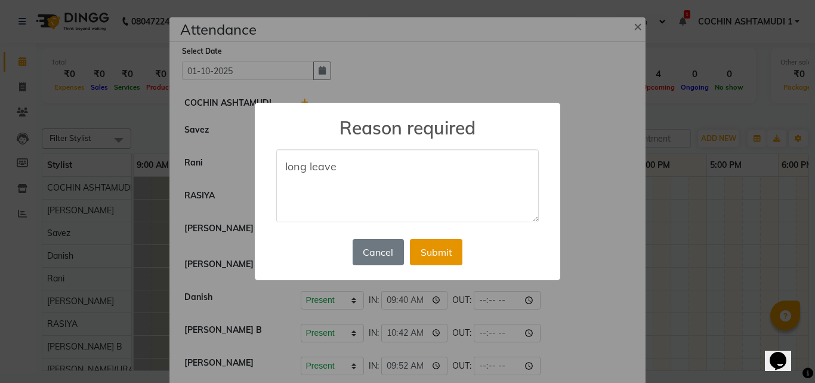
type textarea "long leave"
click at [424, 243] on button "Submit" at bounding box center [436, 252] width 53 height 26
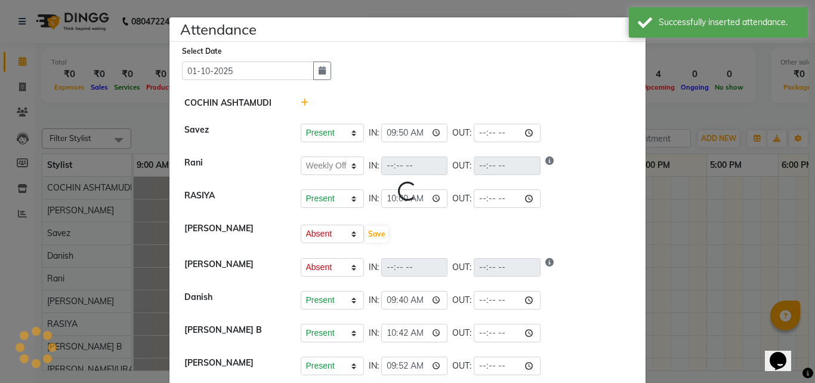
select select "W"
select select "A"
select select "W"
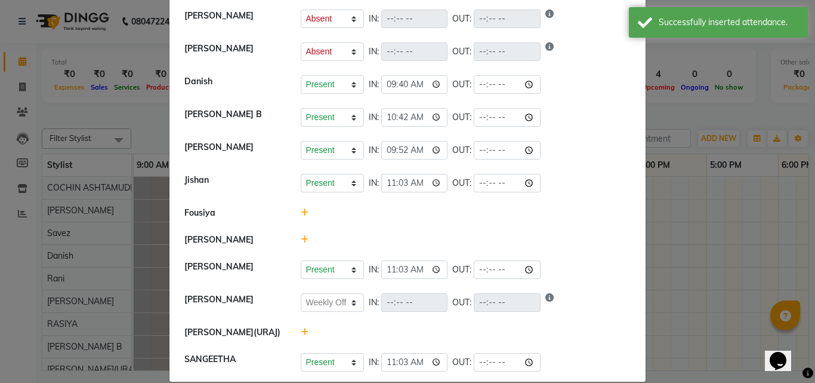
scroll to position [229, 0]
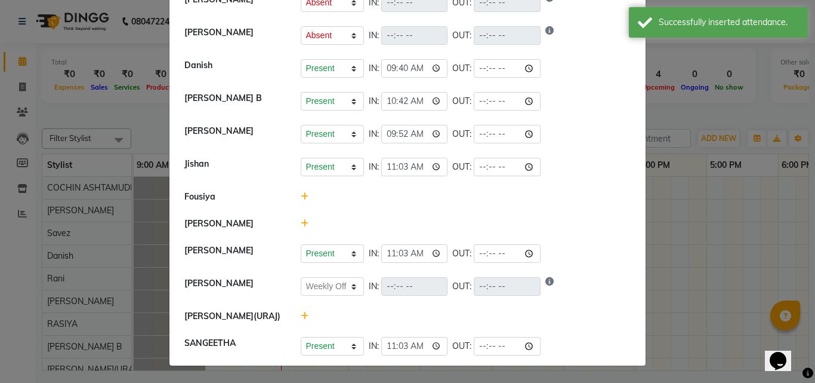
click at [301, 195] on icon at bounding box center [305, 196] width 8 height 8
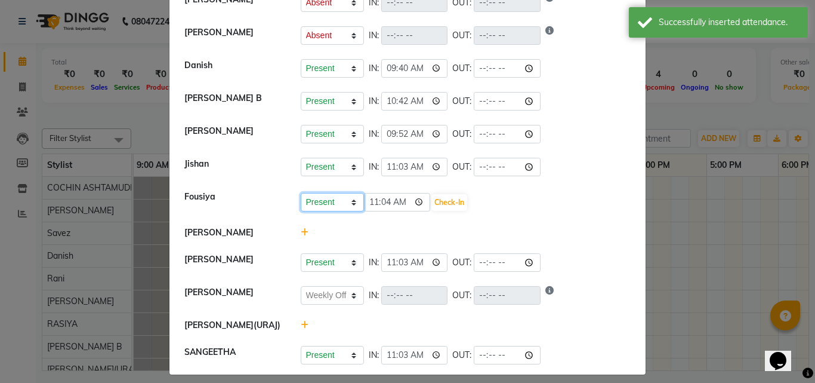
drag, startPoint x: 327, startPoint y: 204, endPoint x: 332, endPoint y: 210, distance: 8.5
click at [327, 204] on select "Present Absent Late Half Day Weekly Off" at bounding box center [332, 202] width 63 height 19
click at [223, 230] on div "[PERSON_NAME]" at bounding box center [233, 232] width 116 height 13
click at [301, 232] on icon at bounding box center [305, 232] width 8 height 8
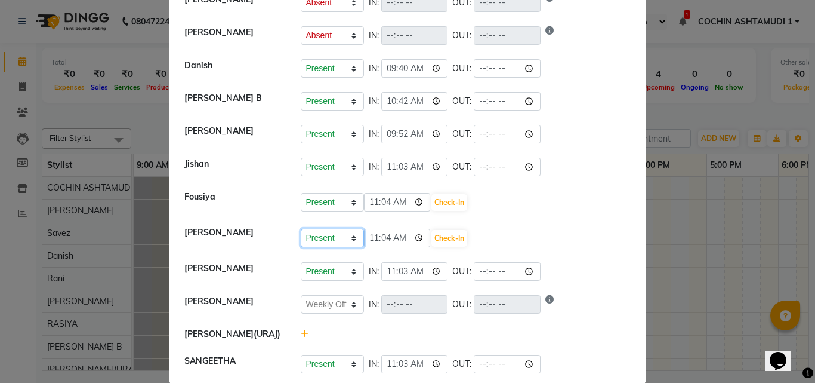
click at [315, 241] on select "Present Absent Late Half Day Weekly Off" at bounding box center [332, 238] width 63 height 19
select select "W"
click at [301, 229] on select "Present Absent Late Half Day Weekly Off" at bounding box center [332, 238] width 63 height 19
click at [367, 234] on button "Save" at bounding box center [376, 238] width 23 height 17
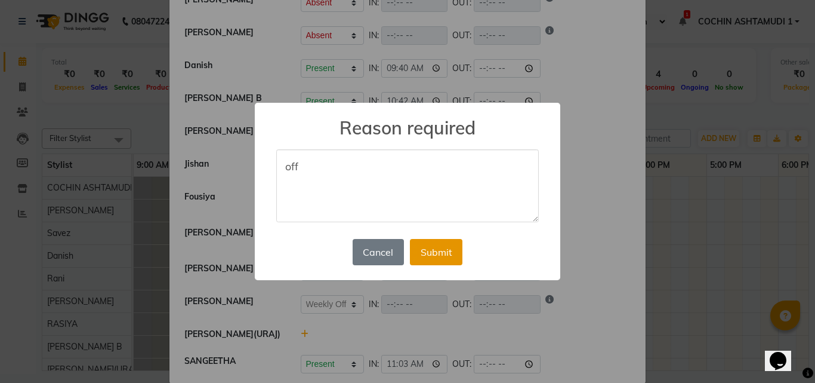
type textarea "off"
click at [448, 253] on button "Submit" at bounding box center [436, 252] width 53 height 26
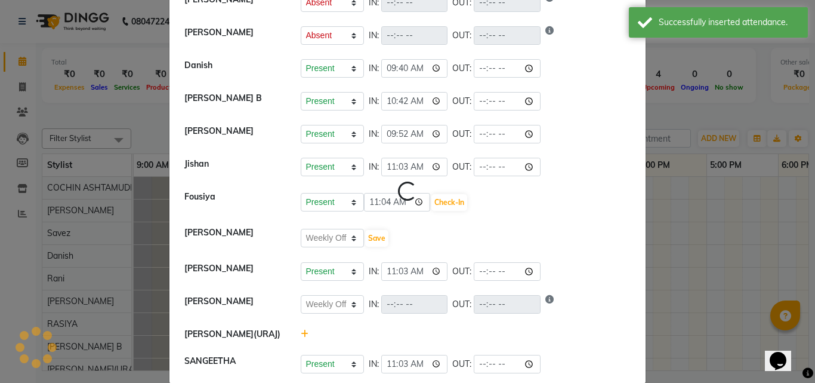
scroll to position [0, 0]
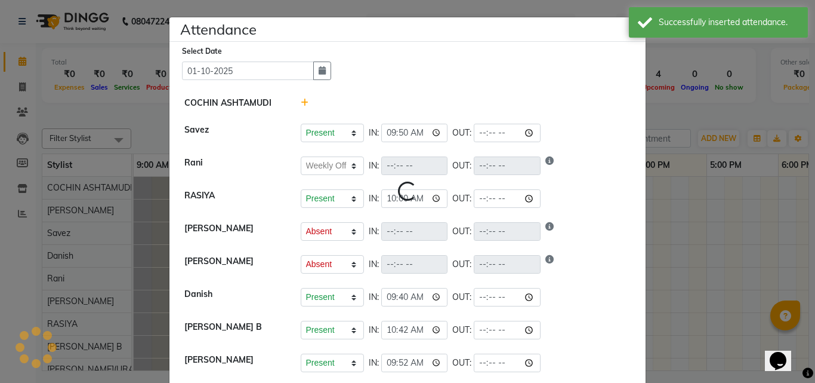
select select "W"
select select "A"
select select "W"
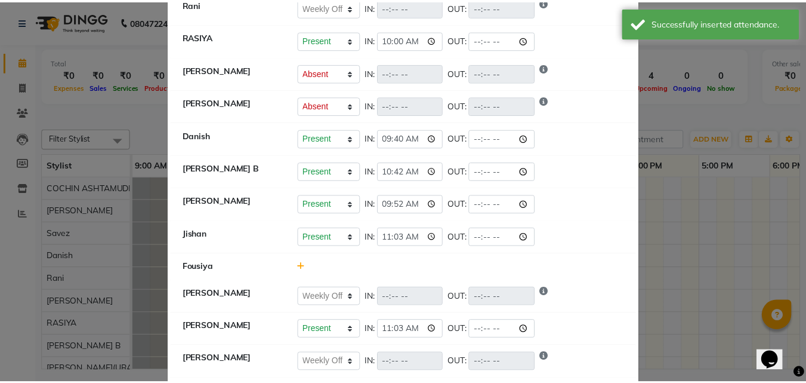
scroll to position [235, 0]
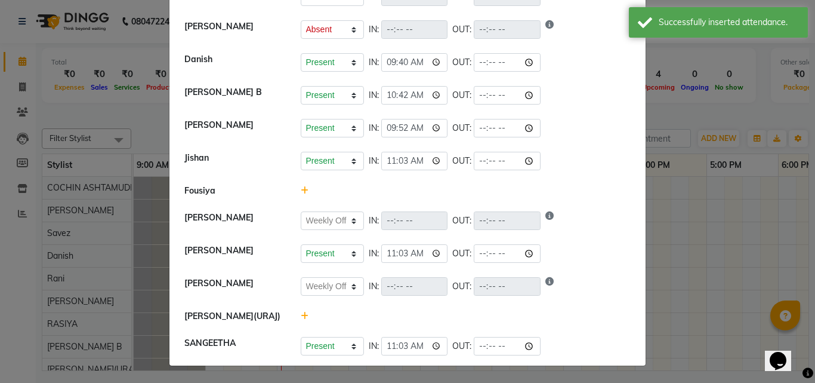
click at [301, 313] on icon at bounding box center [305, 316] width 8 height 8
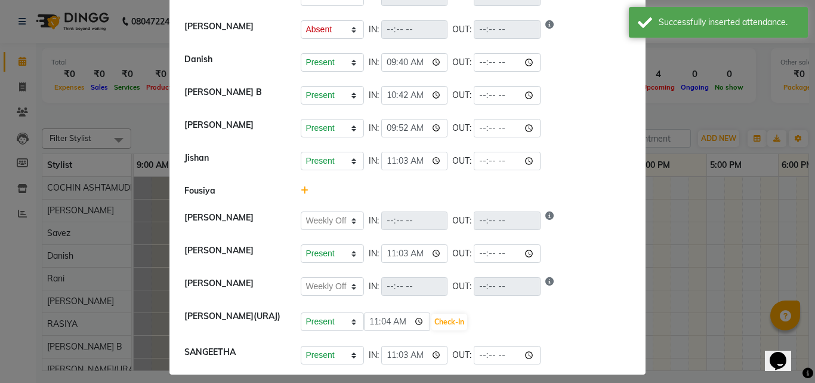
click at [139, 115] on ngb-modal-window "Attendance × Select Date [DATE] COCHIN ASHTAMUDI Savez Present Absent Late Half…" at bounding box center [407, 191] width 815 height 383
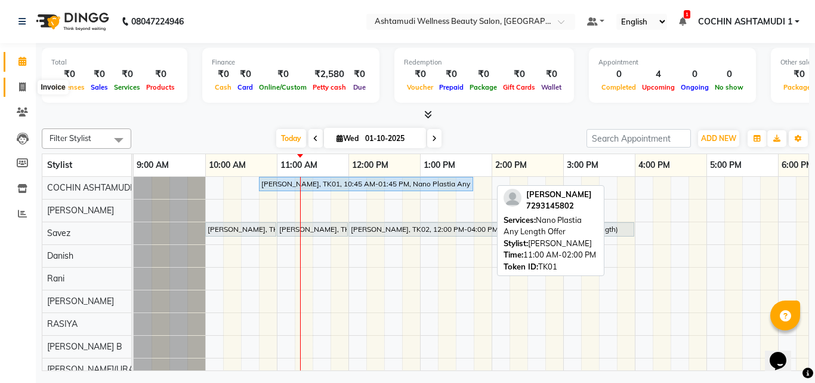
click at [21, 86] on icon at bounding box center [22, 86] width 7 height 9
select select "service"
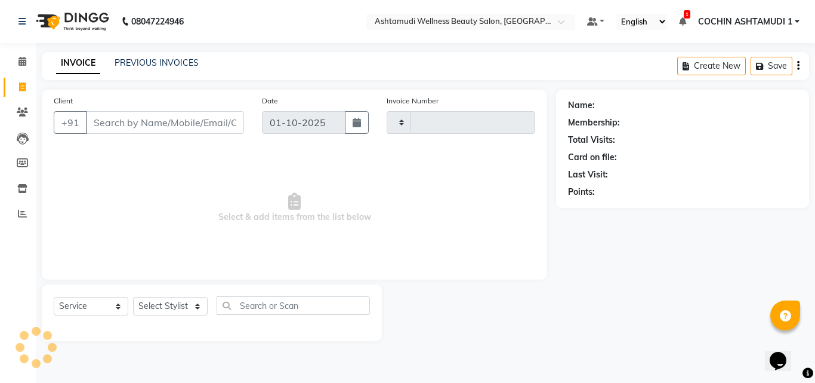
type input "5531"
select select "4632"
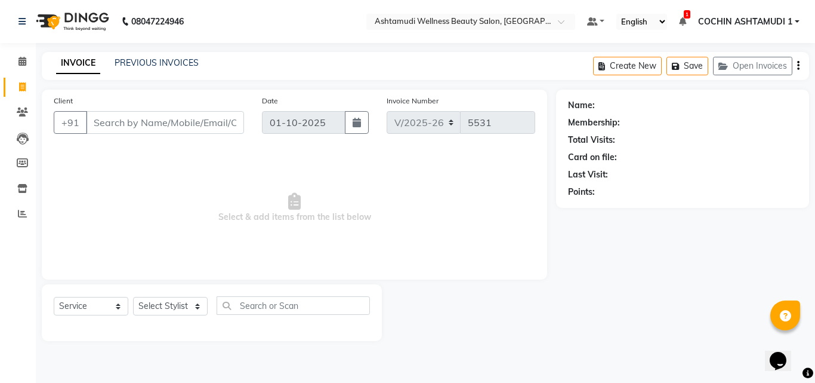
click at [139, 124] on input "Client" at bounding box center [165, 122] width 158 height 23
type input "9585351725"
click at [167, 118] on input "9585351725" at bounding box center [134, 122] width 97 height 23
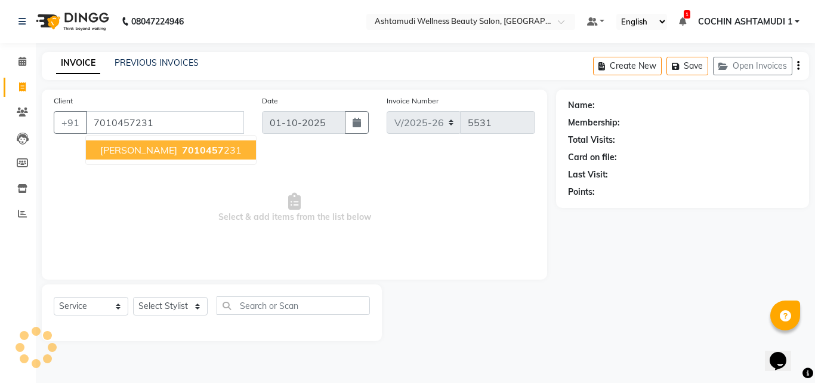
type input "7010457231"
select select "2: Object"
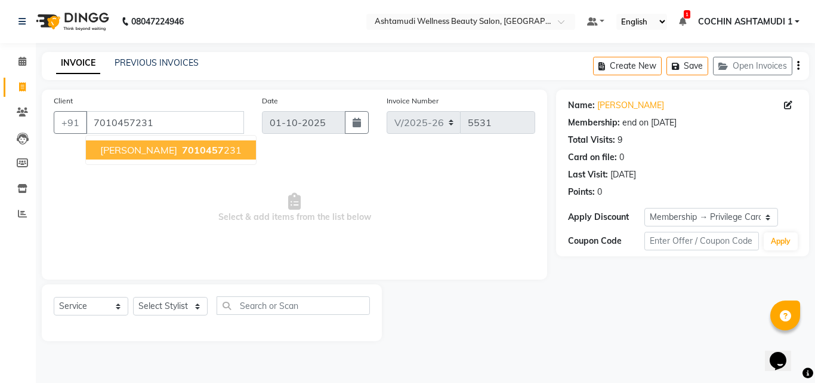
drag, startPoint x: 269, startPoint y: 209, endPoint x: 266, endPoint y: 222, distance: 13.5
click at [269, 210] on span "Select & add items from the list below" at bounding box center [295, 207] width 482 height 119
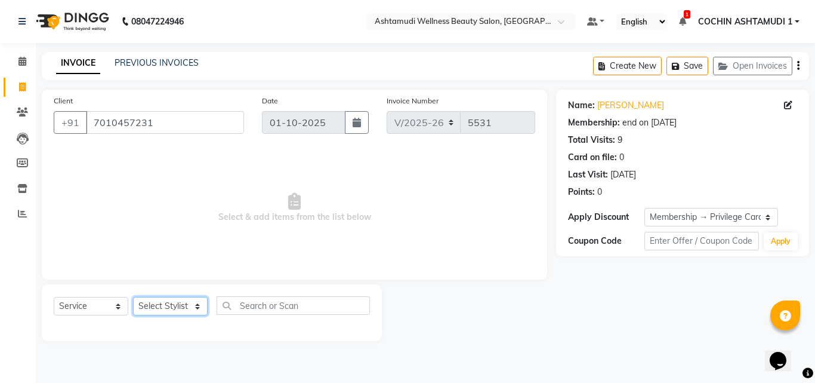
click at [173, 301] on select "Select Stylist [PERSON_NAME](URAJ) [PERSON_NAME] COCHIN ASHTAMUDI Danish Fousiy…" at bounding box center [170, 306] width 75 height 19
select select "61969"
click at [133, 297] on select "Select Stylist [PERSON_NAME](URAJ) [PERSON_NAME] COCHIN ASHTAMUDI Danish Fousiy…" at bounding box center [170, 306] width 75 height 19
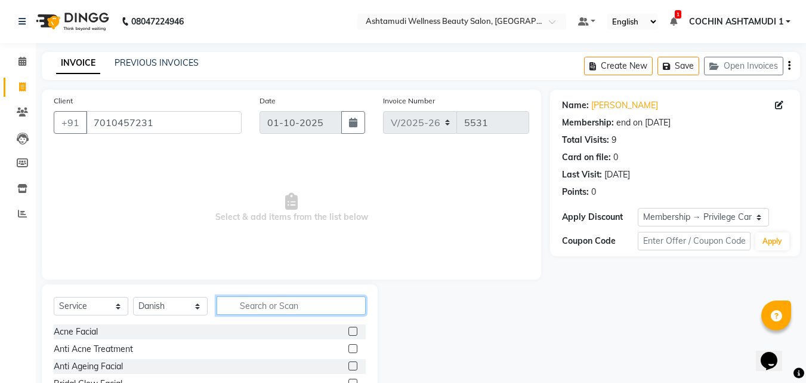
click at [254, 303] on input "text" at bounding box center [291, 305] width 149 height 19
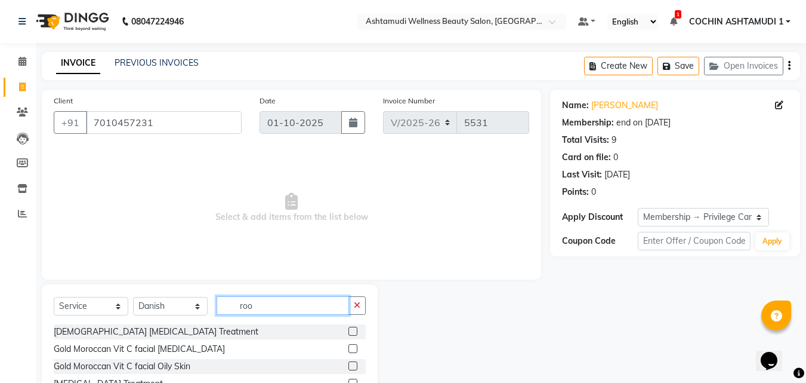
type input "root"
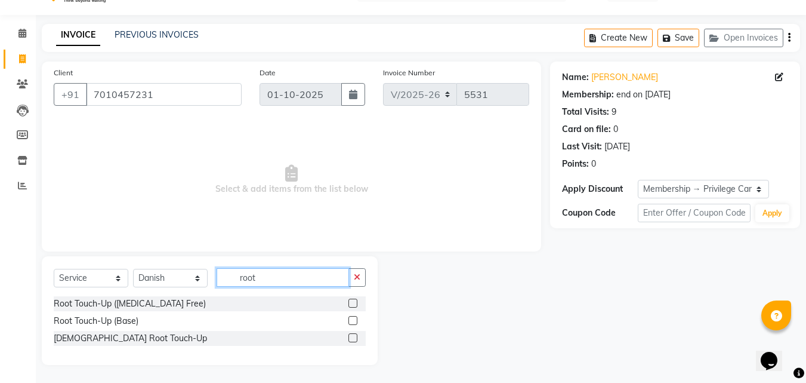
click at [279, 273] on input "root" at bounding box center [283, 277] width 133 height 19
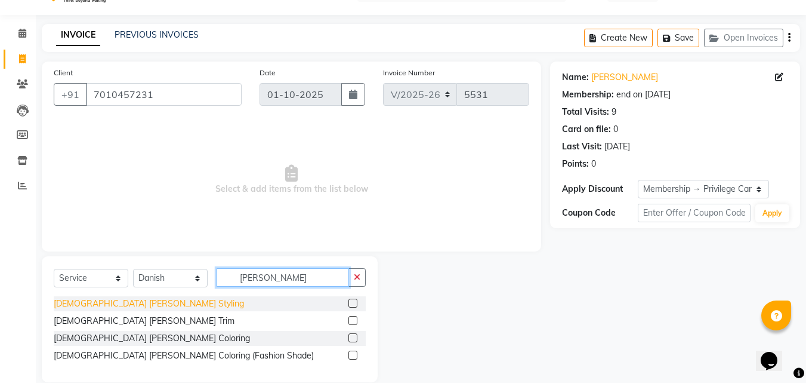
type input "[PERSON_NAME]"
click at [87, 299] on div "[DEMOGRAPHIC_DATA] [PERSON_NAME] Styling" at bounding box center [149, 303] width 190 height 13
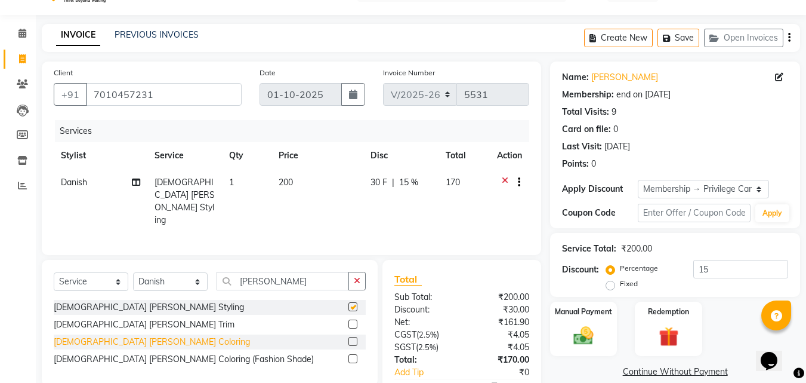
checkbox input "false"
click at [97, 340] on div "[DEMOGRAPHIC_DATA] [PERSON_NAME] Coloring" at bounding box center [152, 341] width 196 height 13
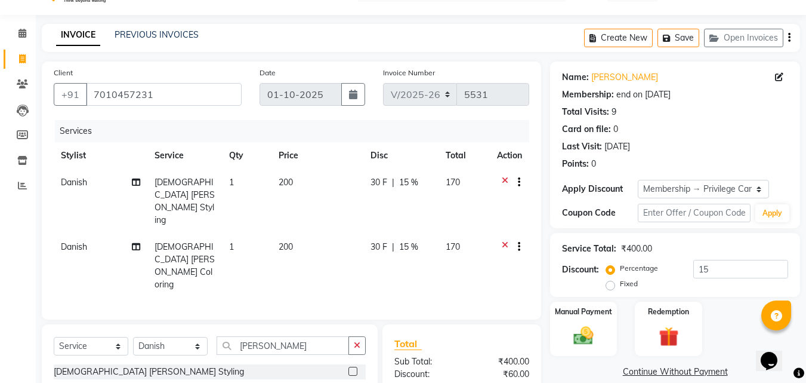
checkbox input "false"
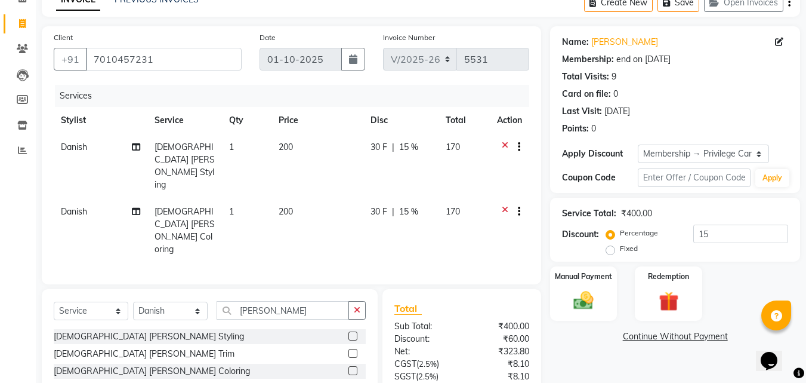
scroll to position [122, 0]
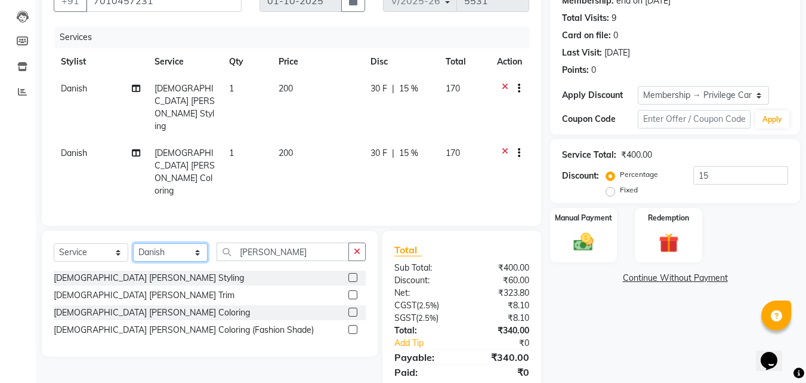
click at [152, 243] on select "Select Stylist [PERSON_NAME](URAJ) [PERSON_NAME] COCHIN ASHTAMUDI Danish Fousiy…" at bounding box center [170, 252] width 75 height 19
select select "34115"
click at [133, 243] on select "Select Stylist [PERSON_NAME](URAJ) [PERSON_NAME] COCHIN ASHTAMUDI Danish Fousiy…" at bounding box center [170, 252] width 75 height 19
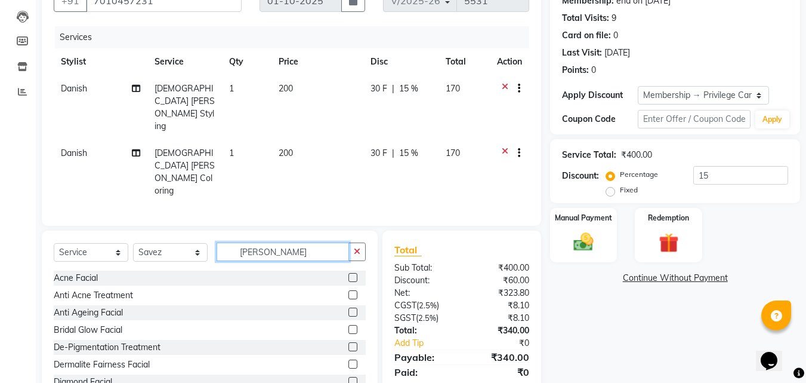
click at [284, 242] on input "[PERSON_NAME]" at bounding box center [283, 251] width 133 height 19
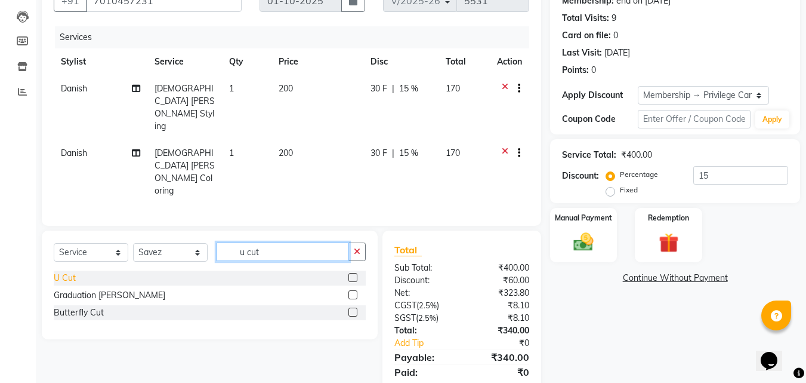
type input "u cut"
click at [62, 272] on div "U Cut" at bounding box center [65, 278] width 22 height 13
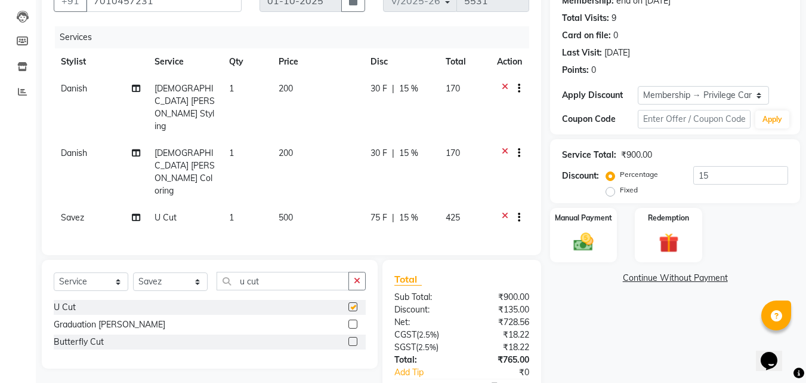
checkbox input "false"
click at [503, 147] on icon at bounding box center [505, 154] width 7 height 15
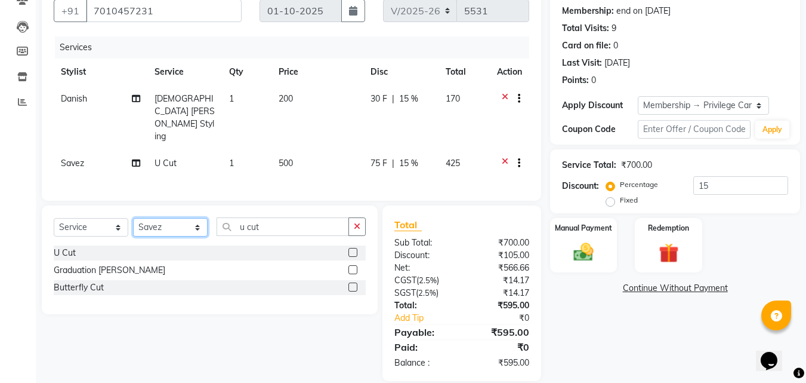
click at [186, 218] on select "Select Stylist [PERSON_NAME](URAJ) [PERSON_NAME] COCHIN ASHTAMUDI Danish Fousiy…" at bounding box center [170, 227] width 75 height 19
select select "61969"
click at [133, 218] on select "Select Stylist [PERSON_NAME](URAJ) [PERSON_NAME] COCHIN ASHTAMUDI Danish Fousiy…" at bounding box center [170, 227] width 75 height 19
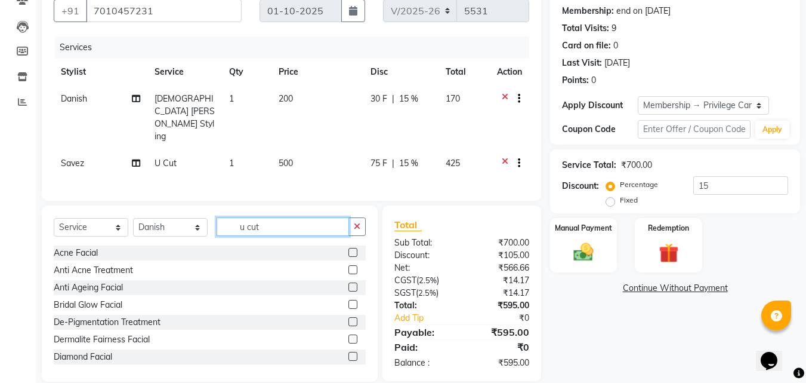
drag, startPoint x: 285, startPoint y: 204, endPoint x: 222, endPoint y: 213, distance: 63.2
click at [222, 217] on input "u cut" at bounding box center [283, 226] width 133 height 19
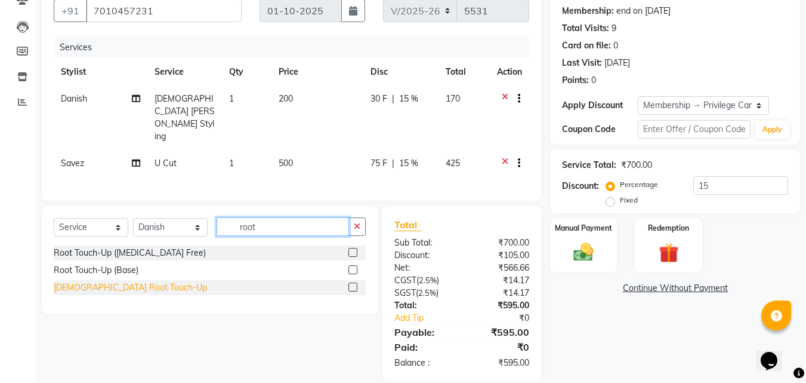
type input "root"
click at [93, 281] on div "[DEMOGRAPHIC_DATA] Root Touch-Up" at bounding box center [130, 287] width 153 height 13
checkbox input "false"
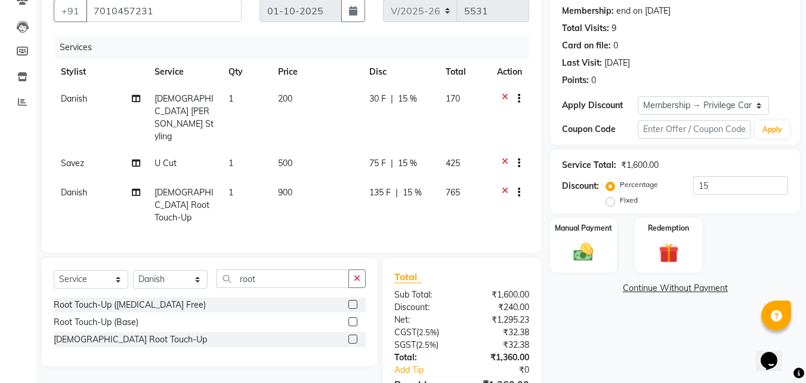
click at [504, 186] on icon at bounding box center [505, 193] width 7 height 15
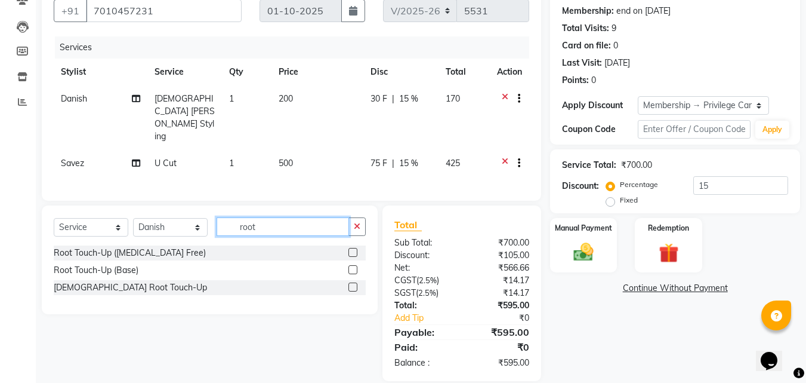
click at [294, 217] on input "root" at bounding box center [283, 226] width 133 height 19
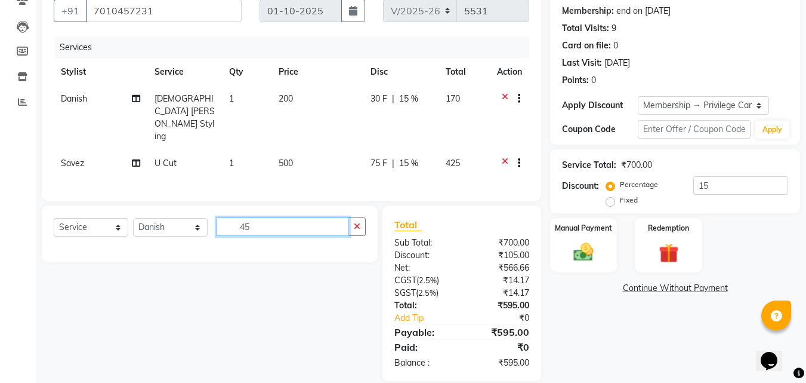
type input "4"
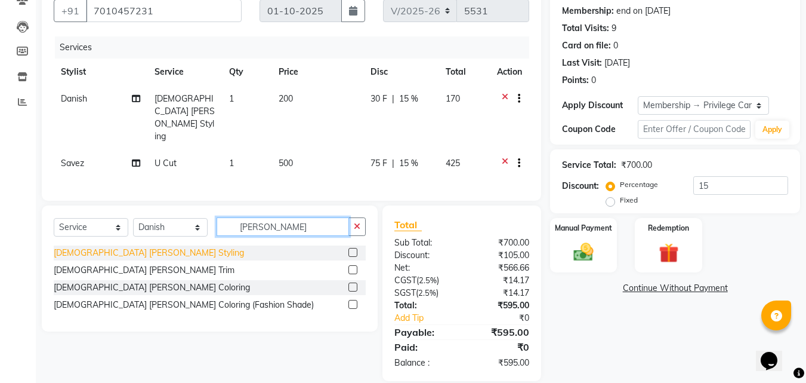
type input "[PERSON_NAME]"
click at [101, 247] on div "[DEMOGRAPHIC_DATA] [PERSON_NAME] Styling" at bounding box center [149, 253] width 190 height 13
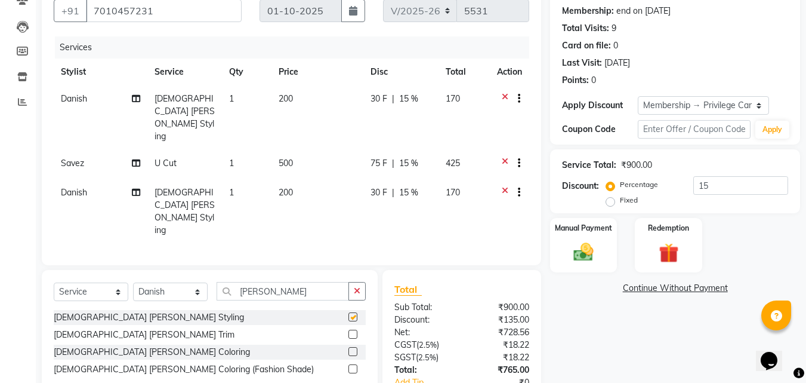
checkbox input "false"
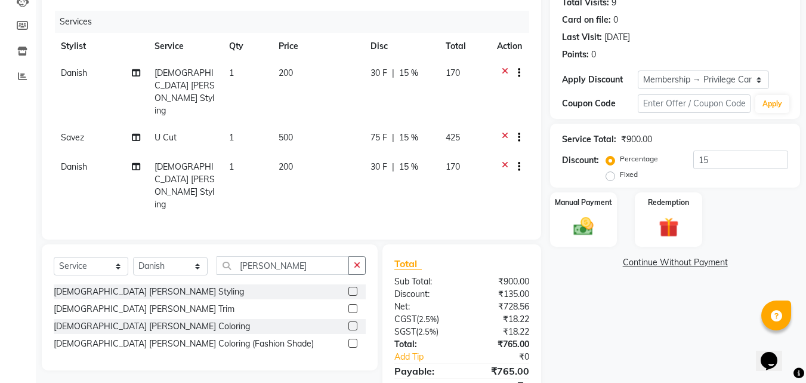
scroll to position [151, 0]
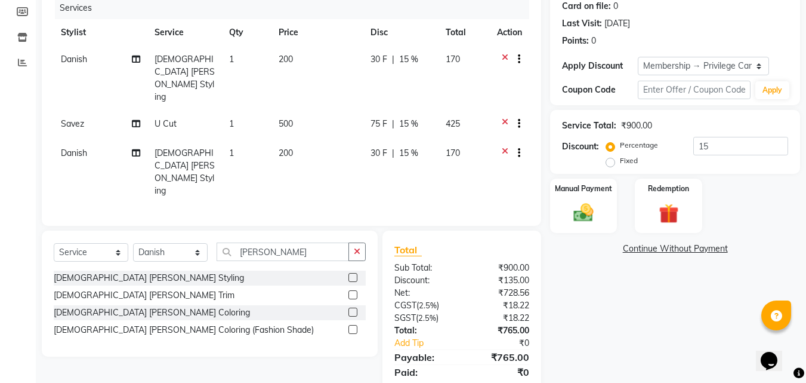
click at [506, 118] on icon at bounding box center [505, 125] width 7 height 15
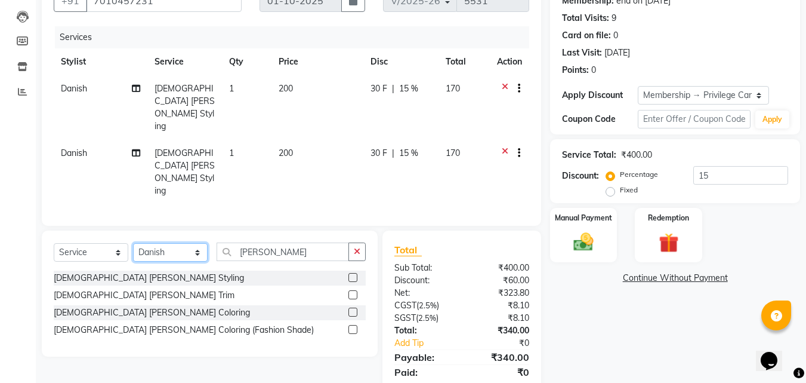
click at [153, 243] on select "Select Stylist [PERSON_NAME](URAJ) [PERSON_NAME] COCHIN ASHTAMUDI Danish Fousiy…" at bounding box center [170, 252] width 75 height 19
select select "34115"
click at [133, 243] on select "Select Stylist [PERSON_NAME](URAJ) [PERSON_NAME] COCHIN ASHTAMUDI Danish Fousiy…" at bounding box center [170, 252] width 75 height 19
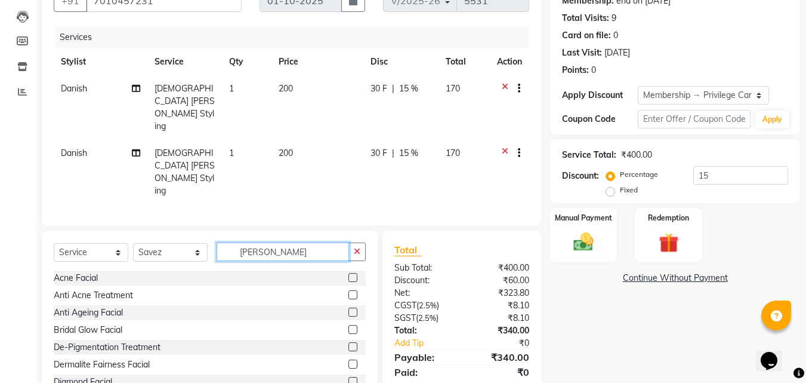
click at [291, 242] on input "[PERSON_NAME]" at bounding box center [283, 251] width 133 height 19
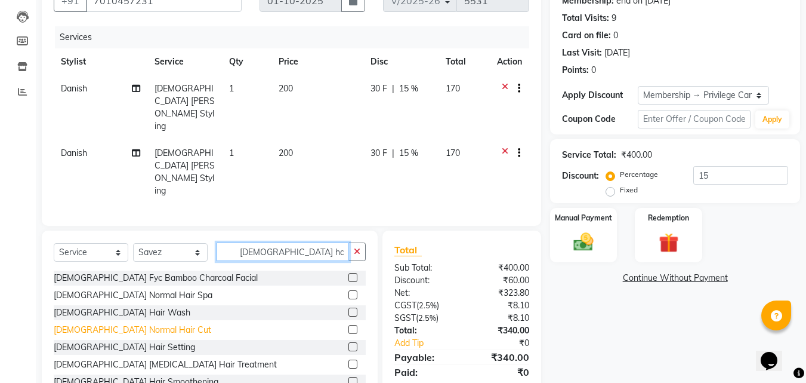
type input "[DEMOGRAPHIC_DATA] ha"
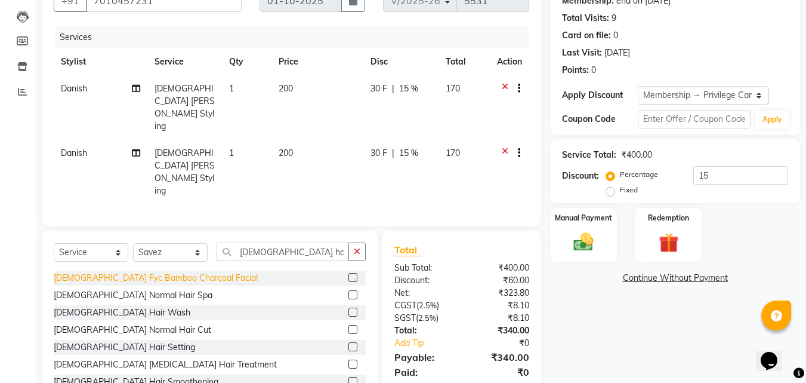
drag, startPoint x: 107, startPoint y: 290, endPoint x: 128, endPoint y: 270, distance: 28.3
click at [107, 324] on div "[DEMOGRAPHIC_DATA] Normal Hair Cut" at bounding box center [133, 330] width 158 height 13
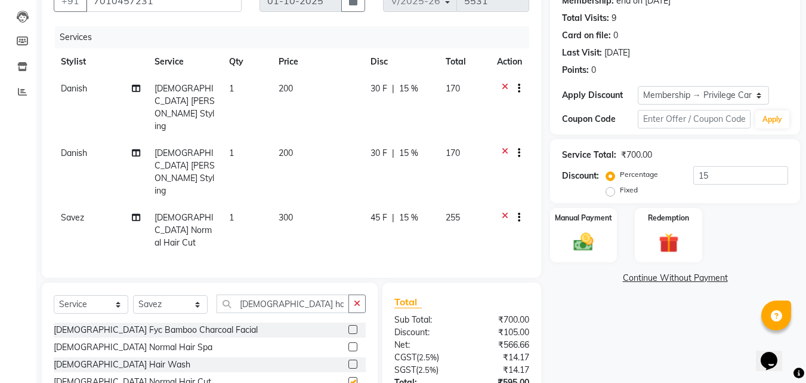
checkbox input "false"
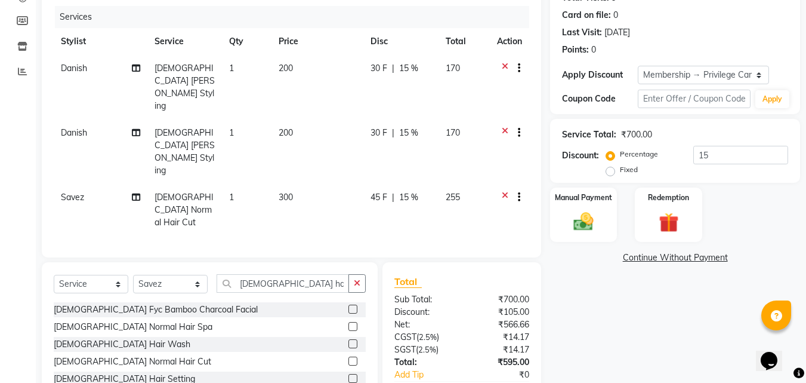
scroll to position [162, 0]
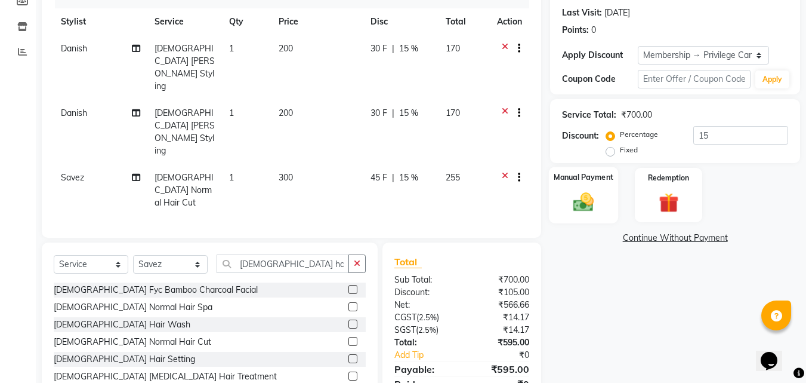
click at [584, 188] on div "Manual Payment" at bounding box center [584, 195] width 70 height 57
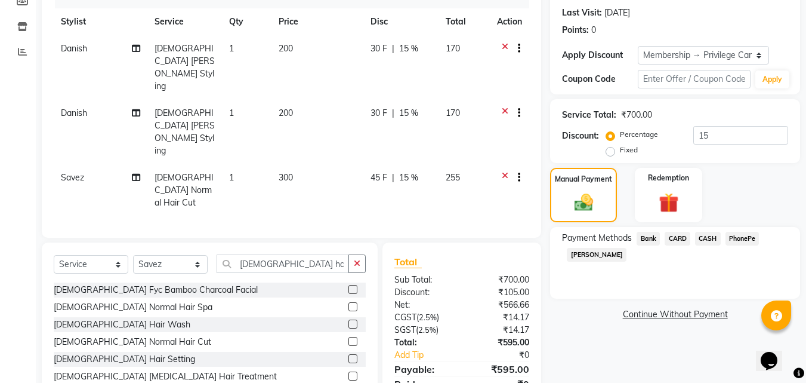
click at [737, 236] on span "PhonePe" at bounding box center [743, 239] width 34 height 14
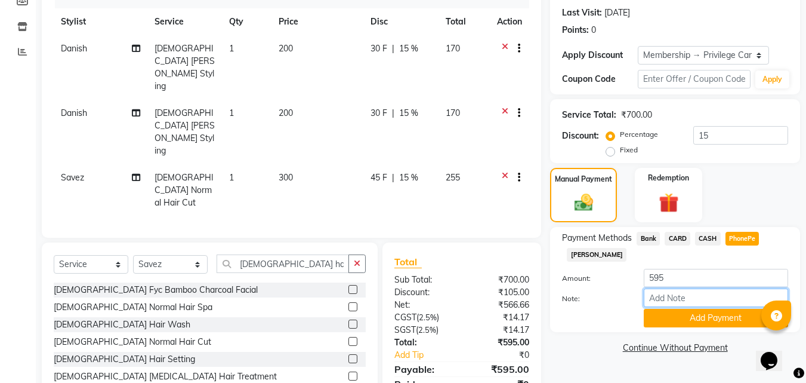
click at [674, 298] on input "Note:" at bounding box center [716, 297] width 144 height 19
type input "[PERSON_NAME]"
click at [686, 317] on button "Add Payment" at bounding box center [716, 318] width 144 height 19
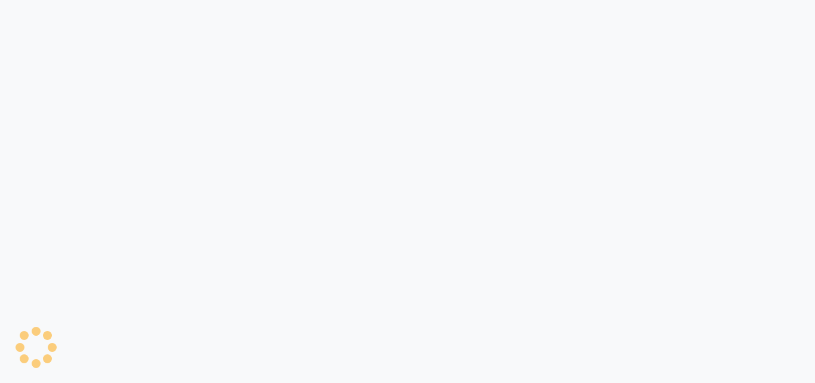
select select "4632"
select select "service"
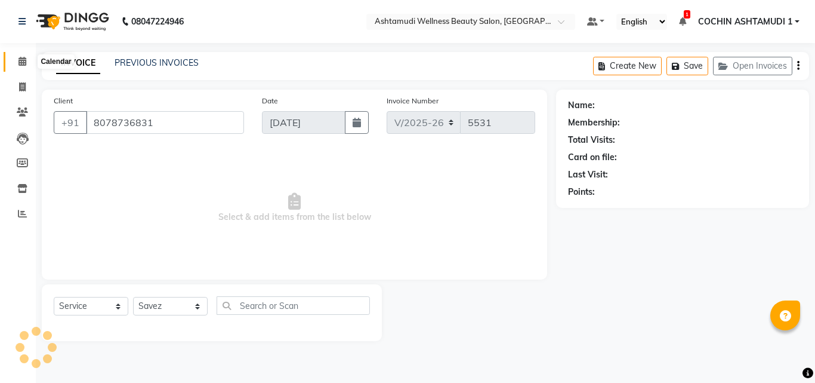
click at [24, 63] on icon at bounding box center [23, 61] width 8 height 9
